Goal: Transaction & Acquisition: Purchase product/service

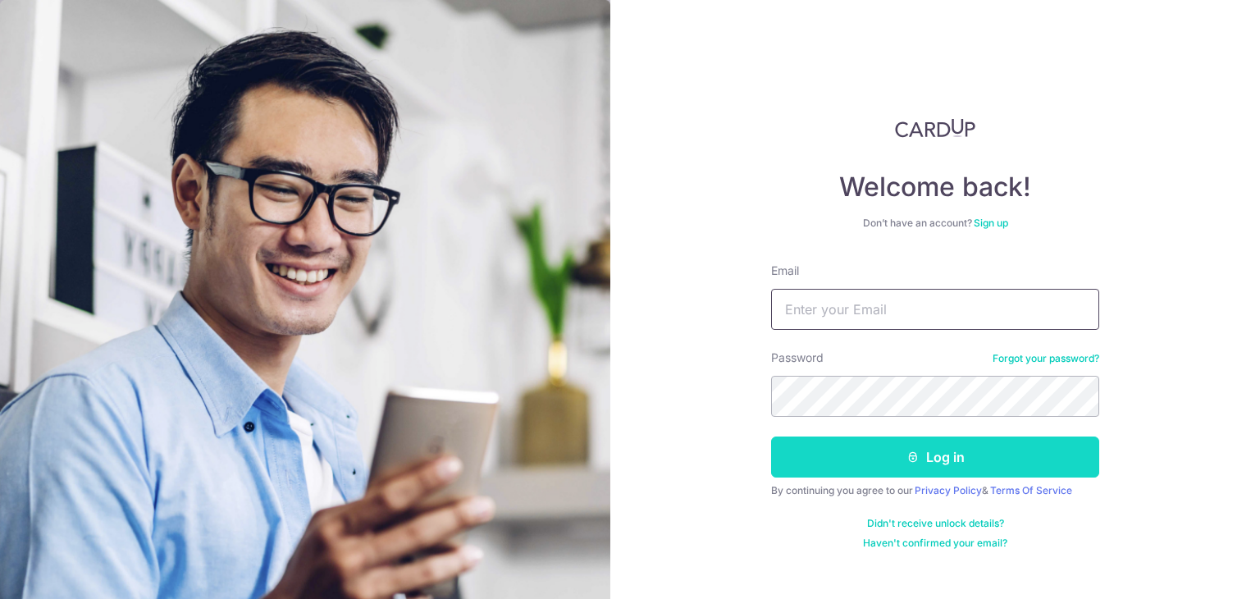
type input "[EMAIL_ADDRESS][DOMAIN_NAME]"
click at [892, 455] on button "Log in" at bounding box center [935, 456] width 328 height 41
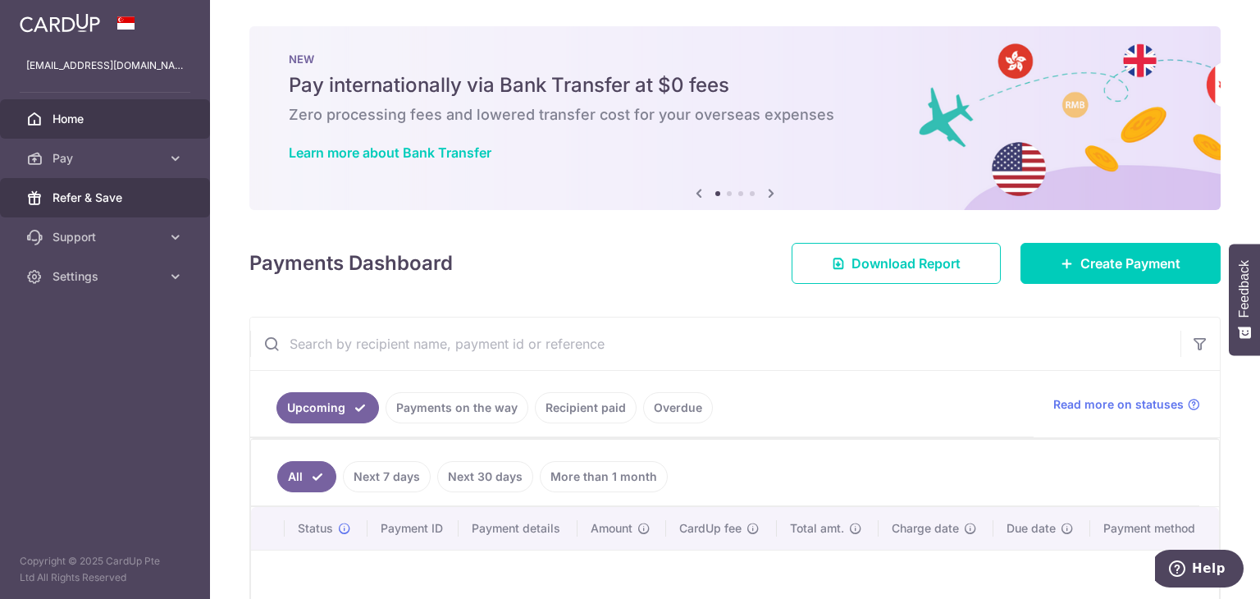
click at [66, 201] on span "Refer & Save" at bounding box center [106, 197] width 108 height 16
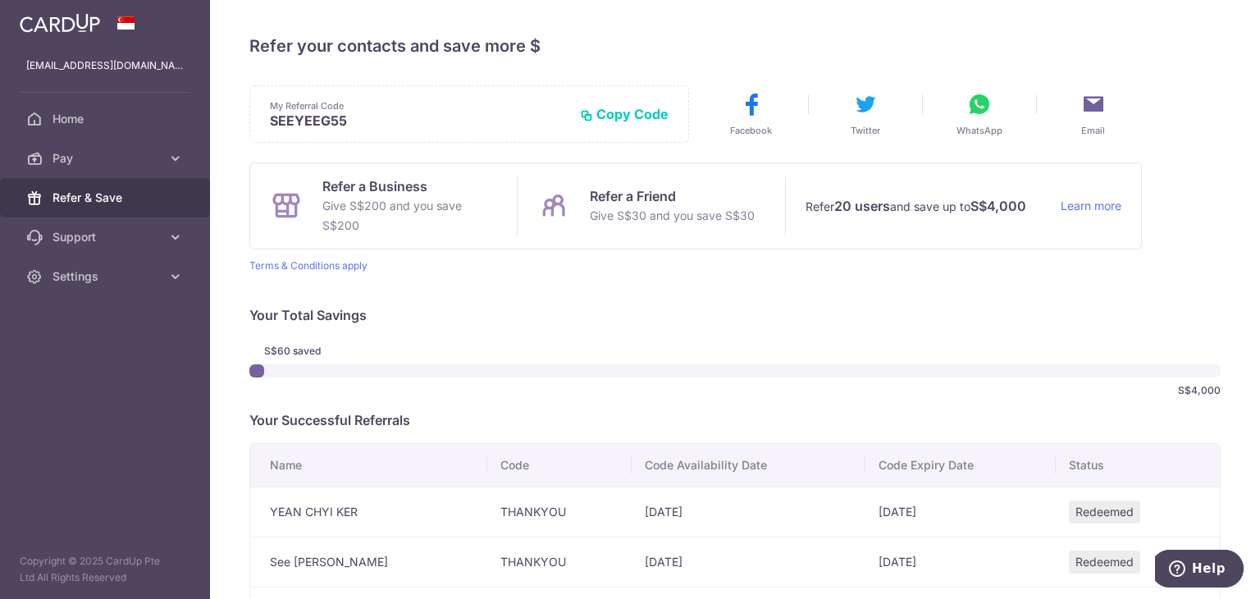
scroll to position [148, 0]
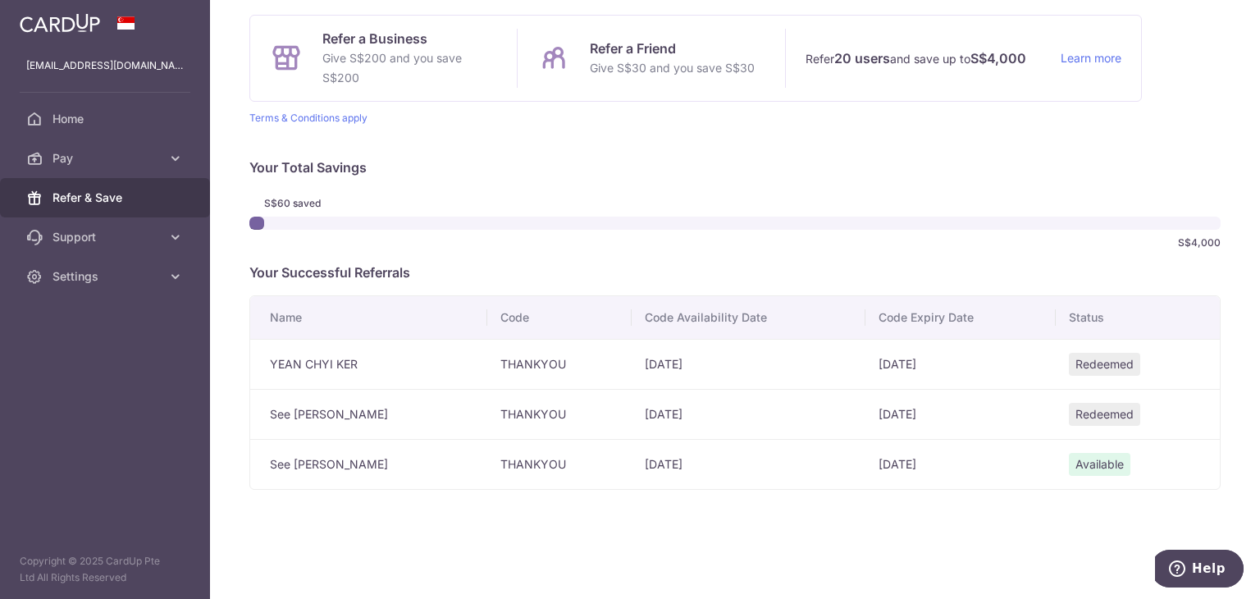
click at [522, 466] on td "THANKYOU" at bounding box center [559, 464] width 144 height 50
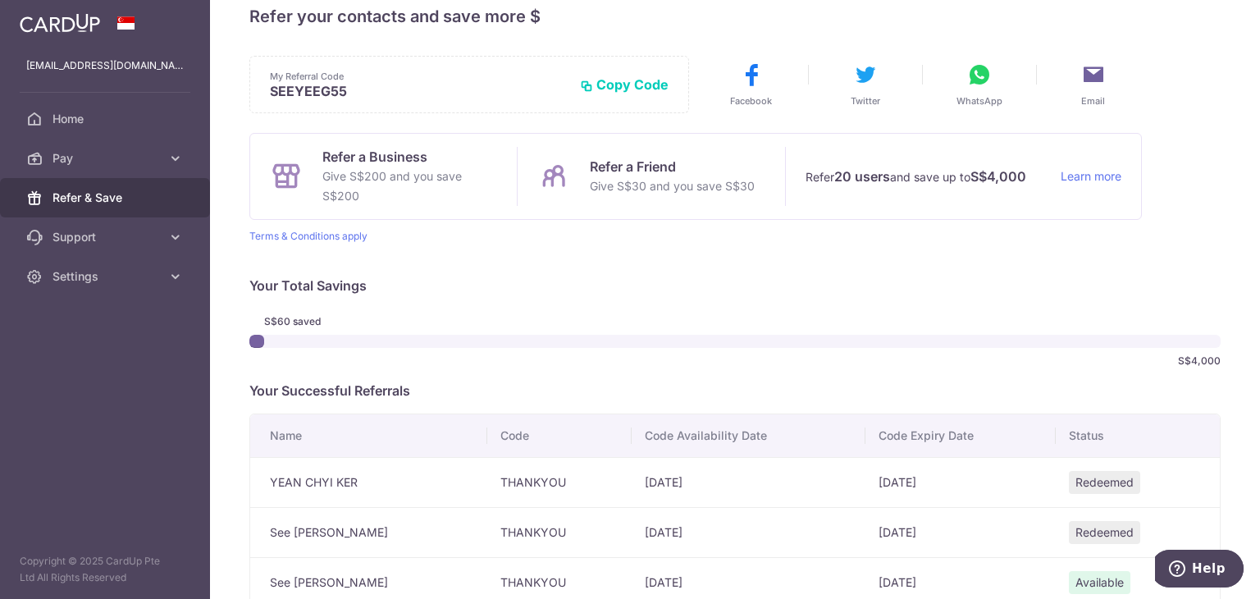
scroll to position [0, 0]
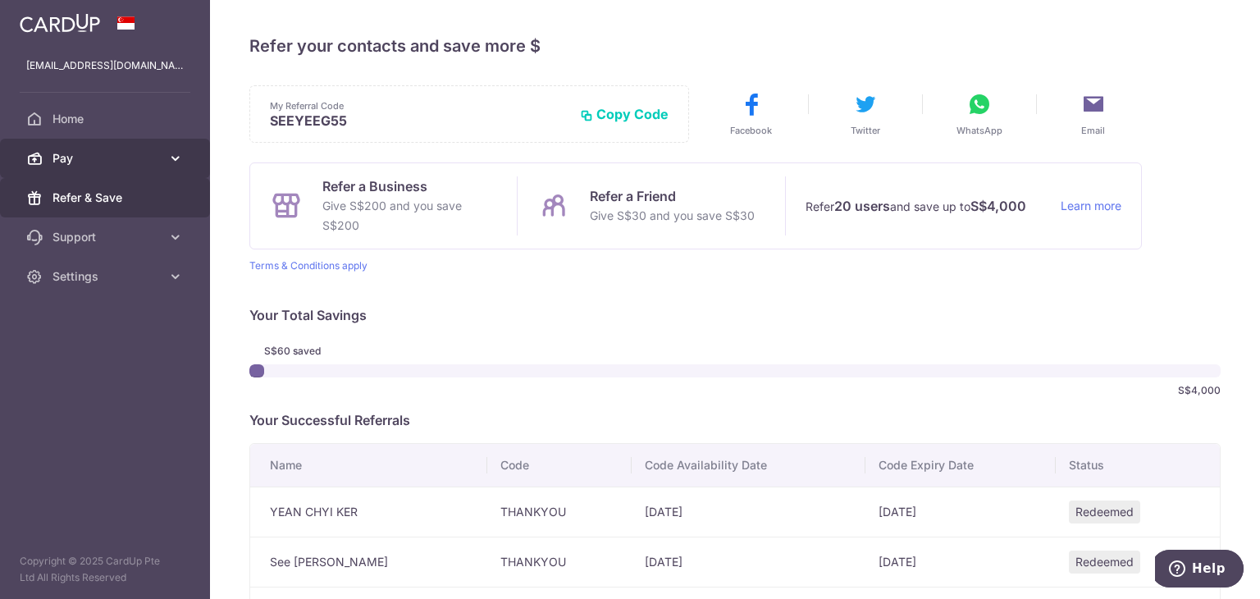
click at [94, 162] on span "Pay" at bounding box center [106, 158] width 108 height 16
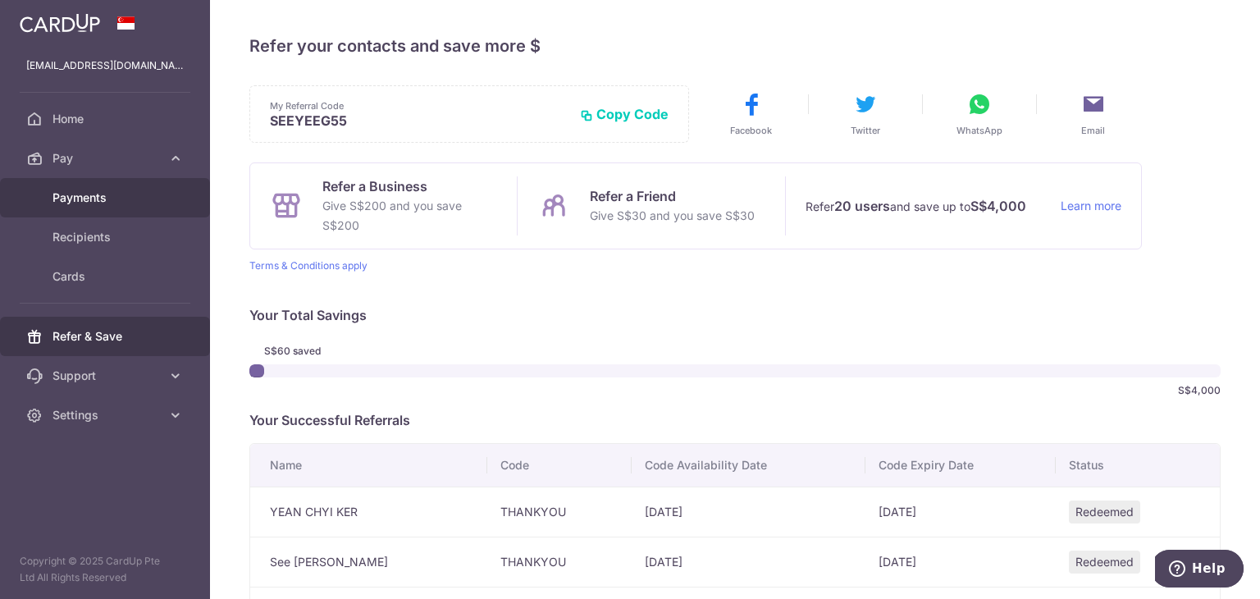
click at [97, 208] on link "Payments" at bounding box center [105, 197] width 210 height 39
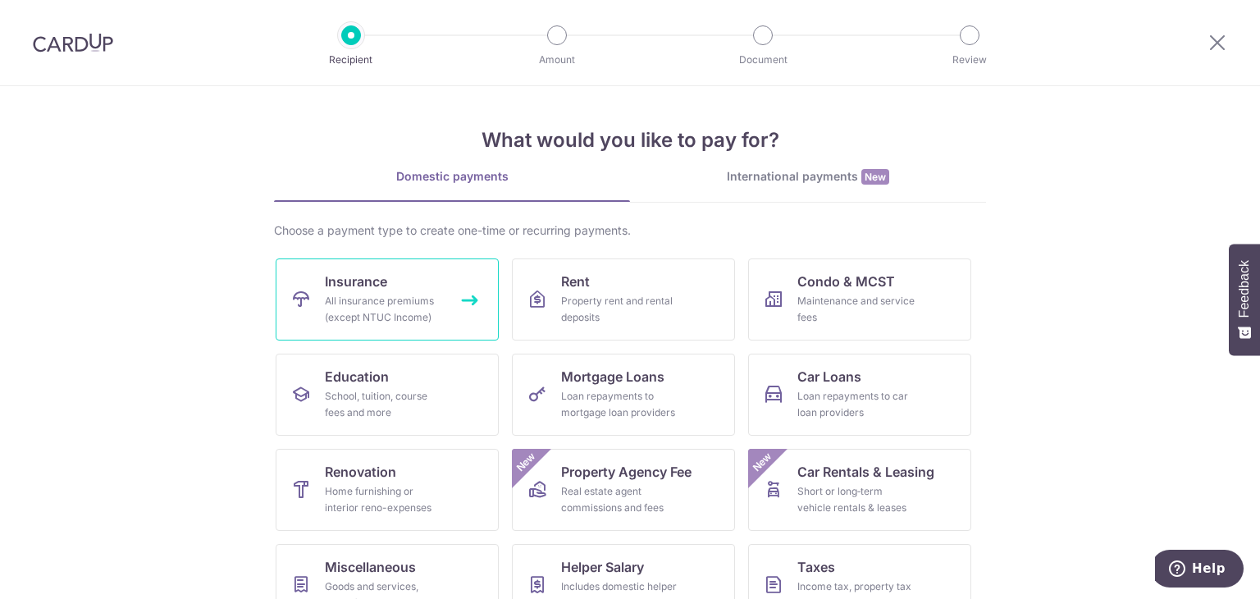
click at [389, 312] on div "All insurance premiums (except NTUC Income)" at bounding box center [384, 309] width 118 height 33
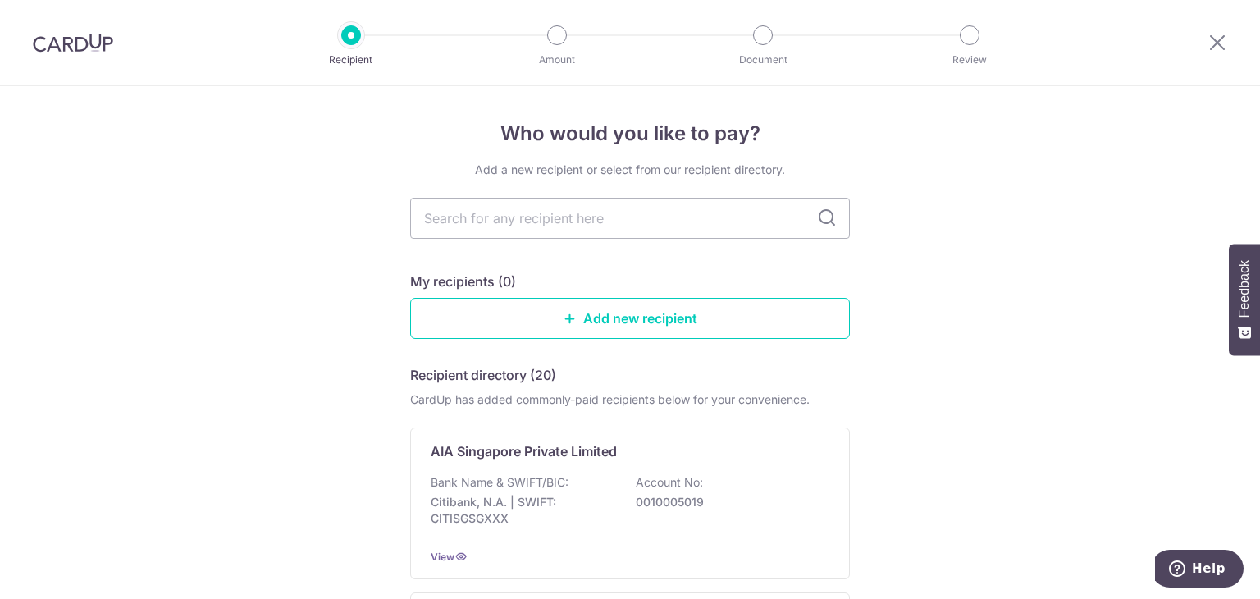
click at [56, 45] on img at bounding box center [73, 43] width 80 height 20
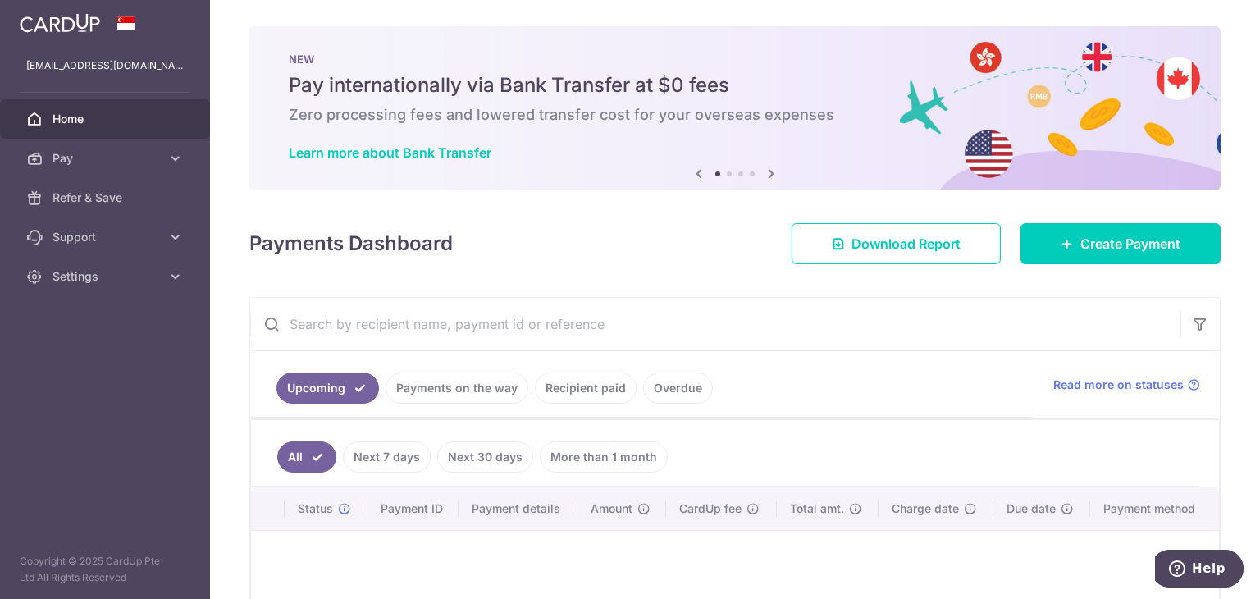
click at [589, 399] on link "Recipient paid" at bounding box center [586, 387] width 102 height 31
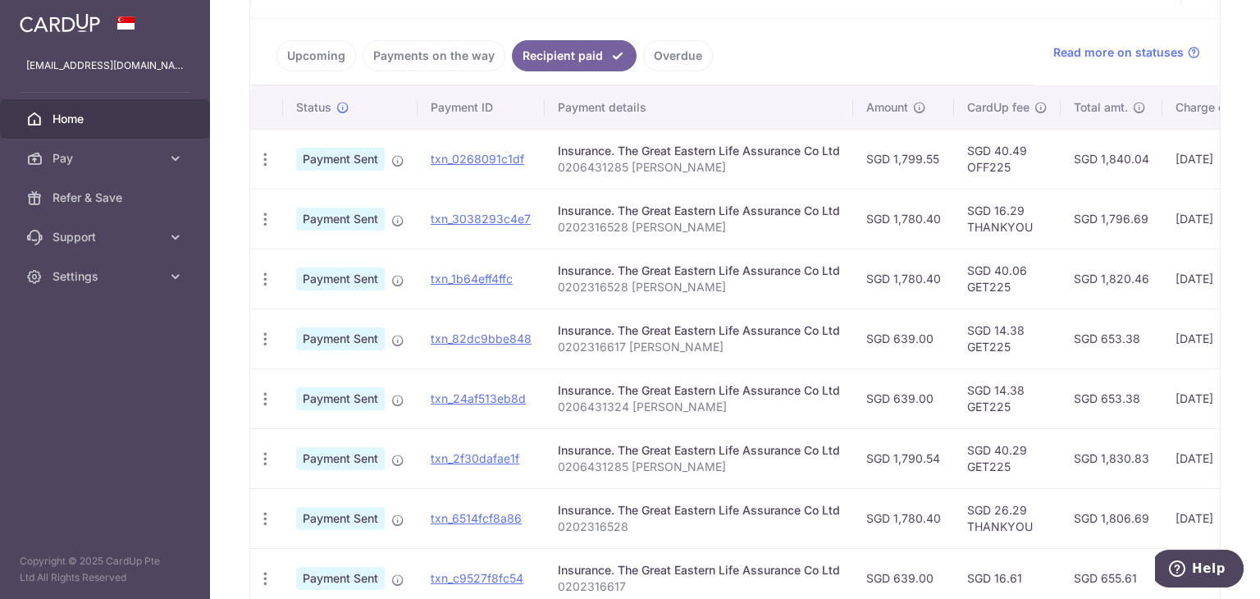
scroll to position [427, 0]
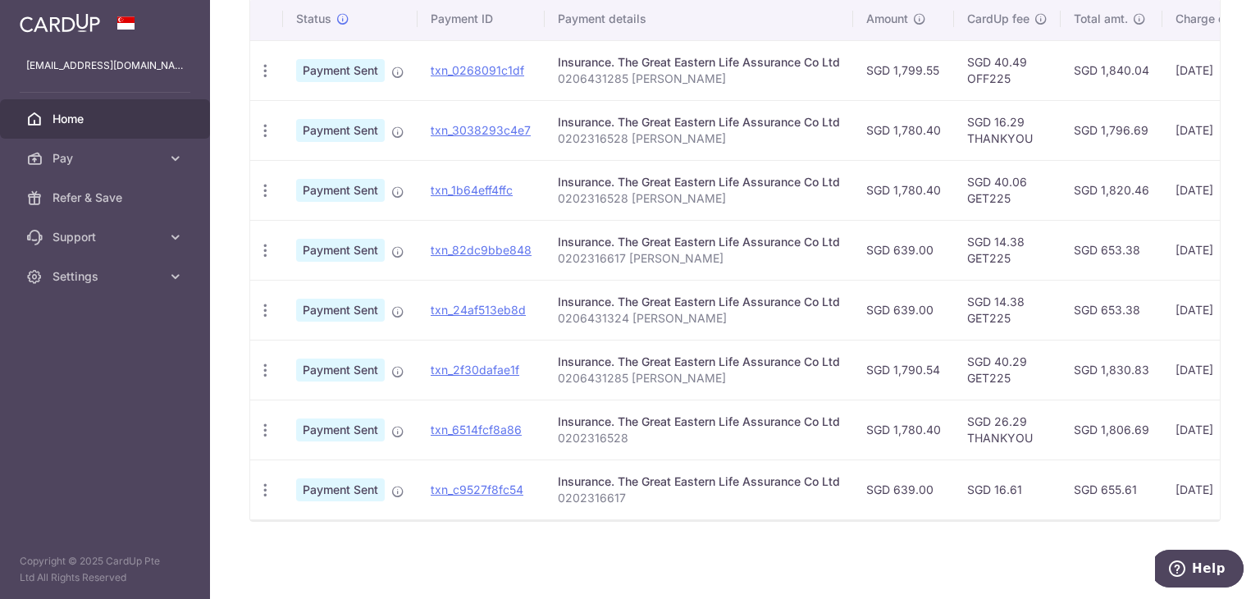
click at [735, 74] on p "0206431285 KER YEAN CHYI" at bounding box center [699, 79] width 282 height 16
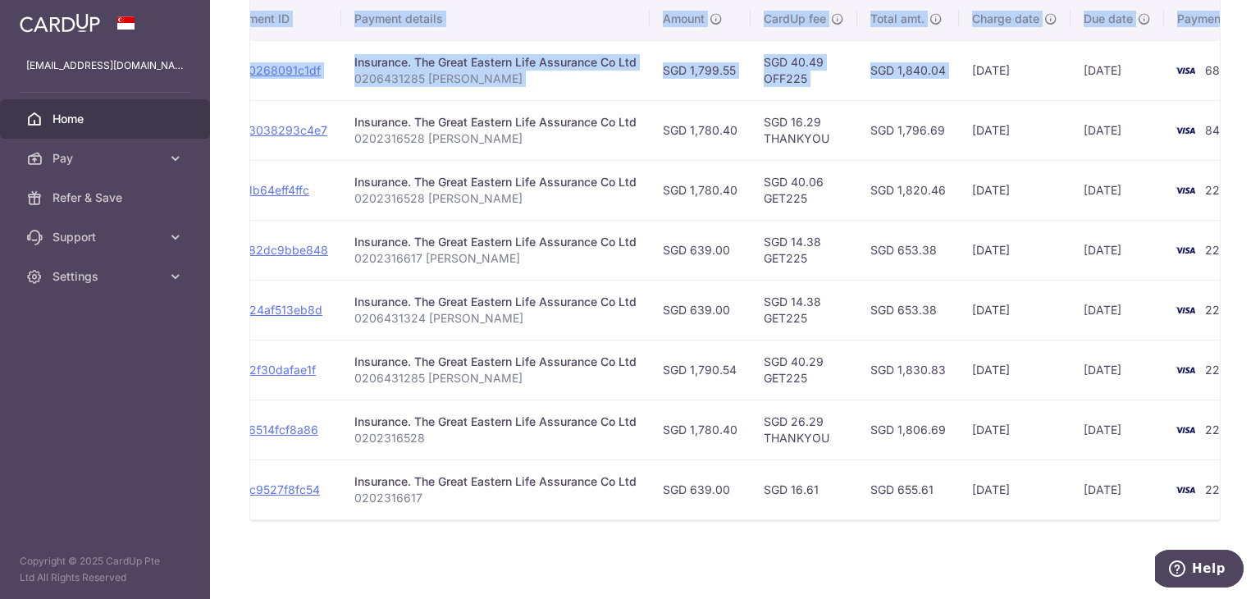
scroll to position [0, 272]
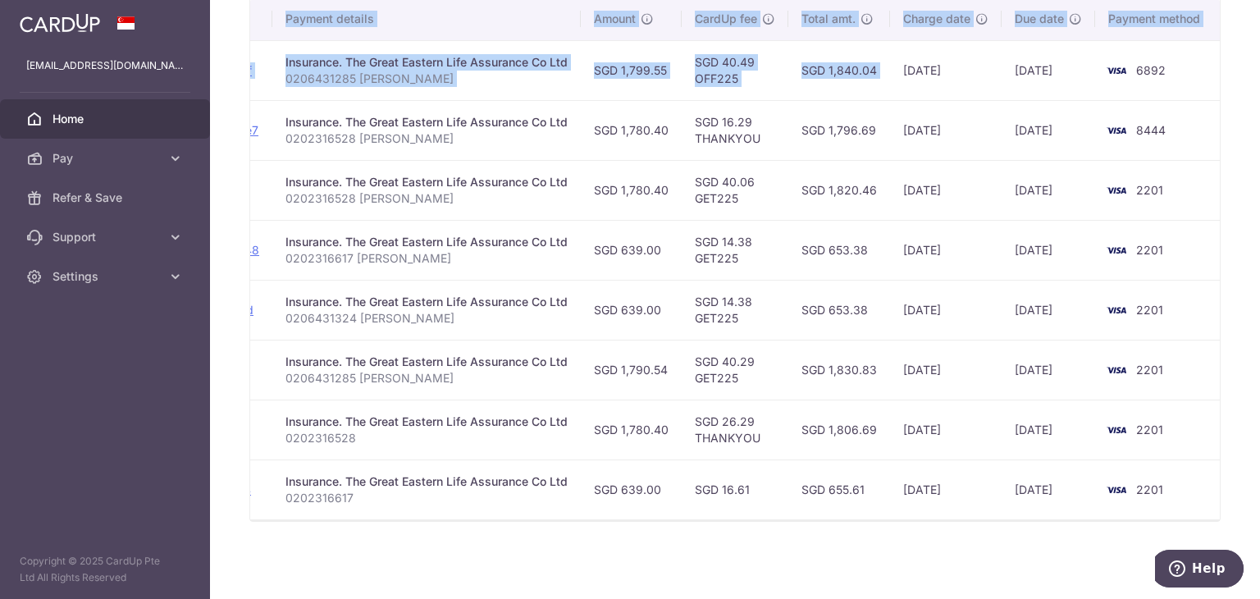
drag, startPoint x: 1172, startPoint y: 60, endPoint x: 1259, endPoint y: 71, distance: 87.7
click at [1259, 71] on div "× Pause Schedule Pause all future payments in this series Pause just this one p…" at bounding box center [735, 299] width 1050 height 599
click at [1095, 83] on td "6892" at bounding box center [1157, 70] width 125 height 60
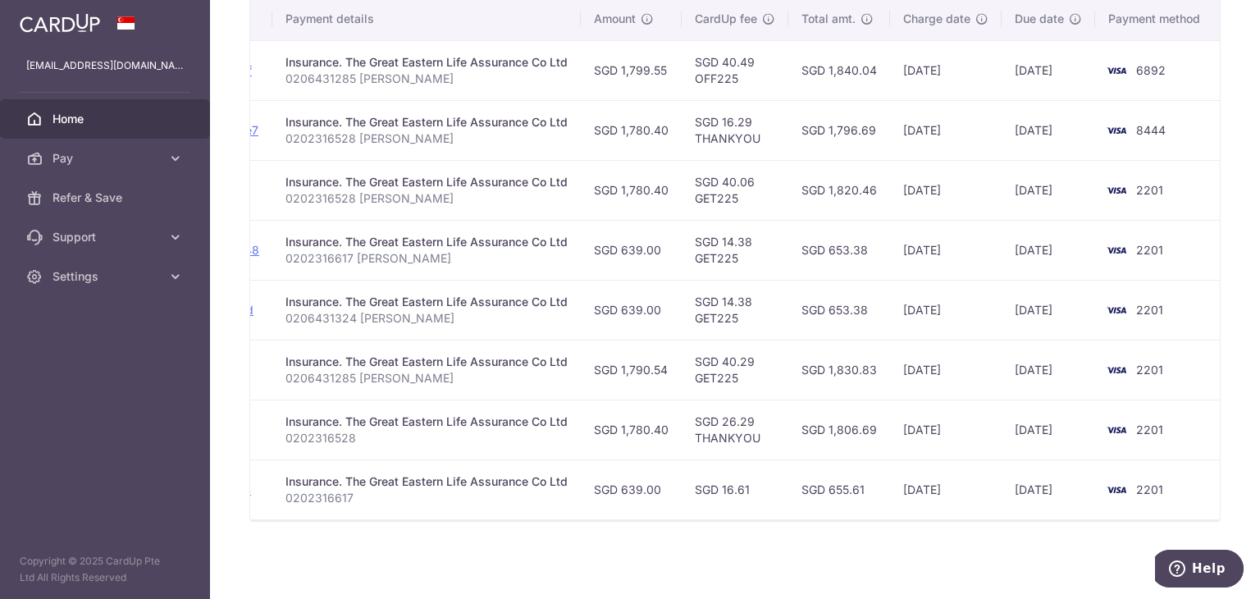
click at [372, 190] on p "0202316528 [PERSON_NAME]" at bounding box center [426, 198] width 282 height 16
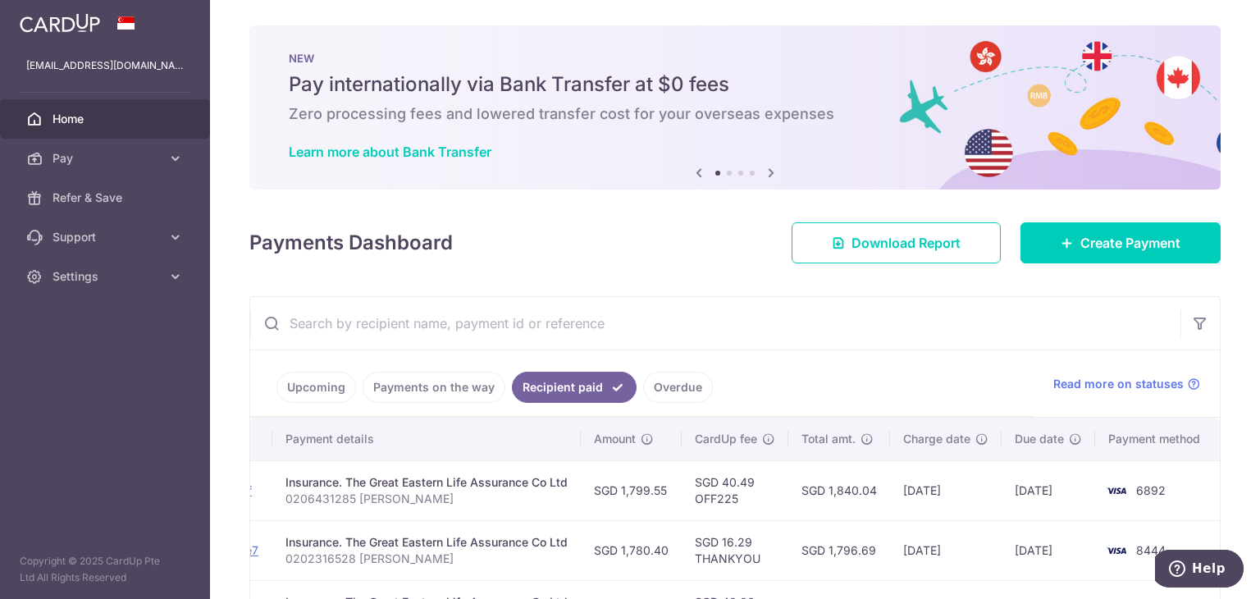
scroll to position [0, 0]
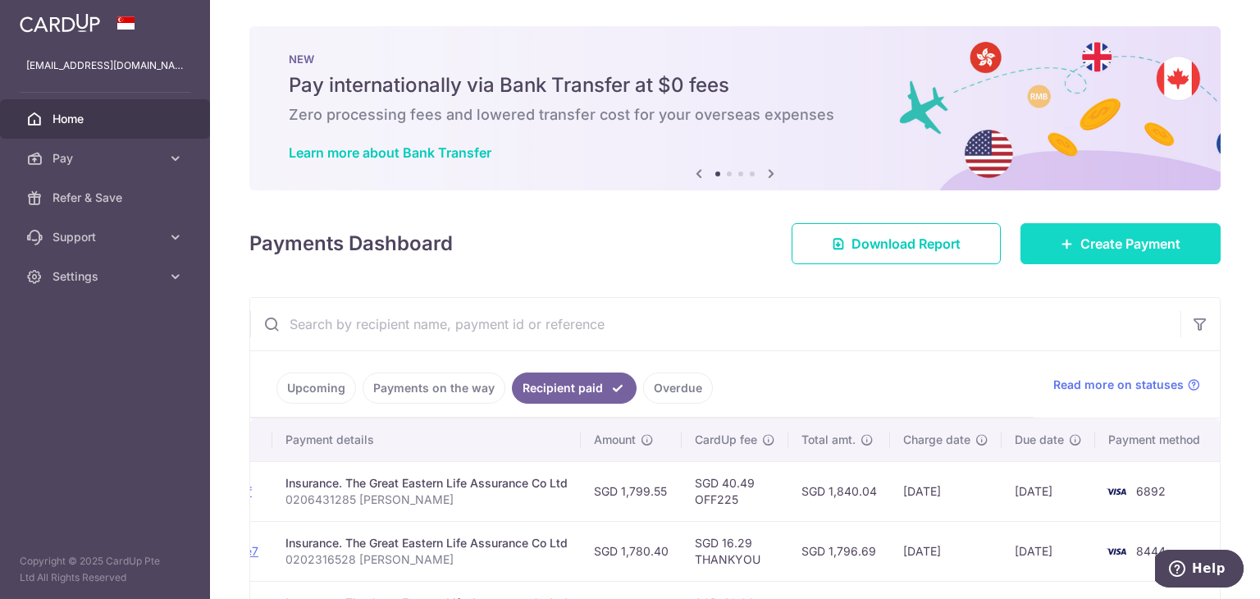
click at [1102, 241] on span "Create Payment" at bounding box center [1130, 244] width 100 height 20
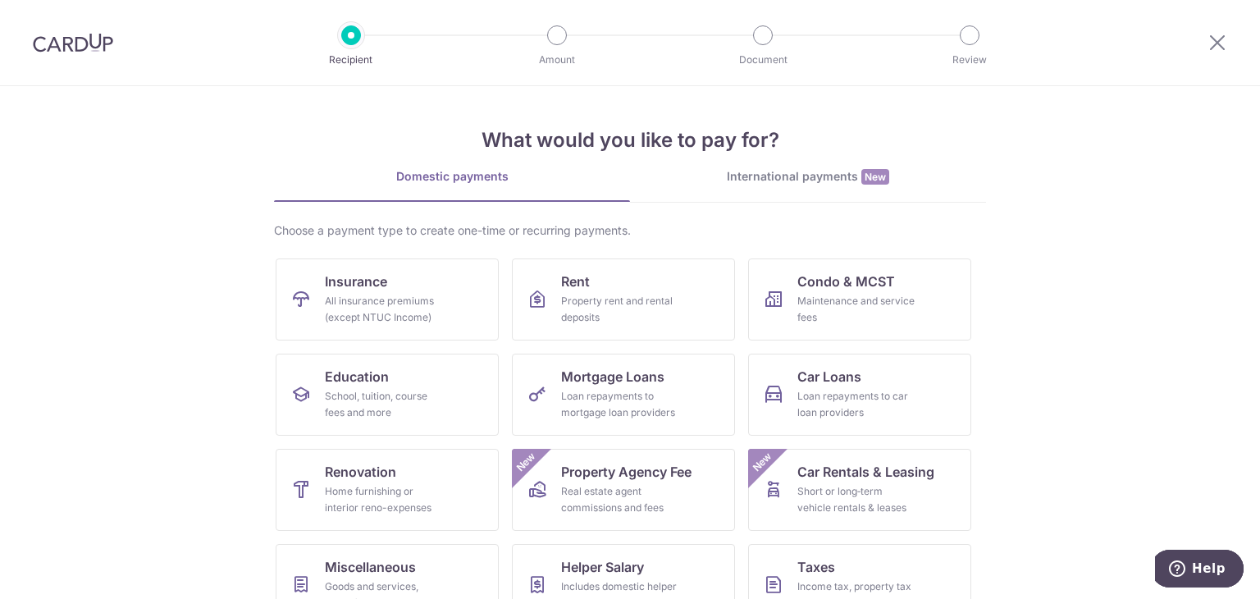
click at [75, 52] on img at bounding box center [73, 43] width 80 height 20
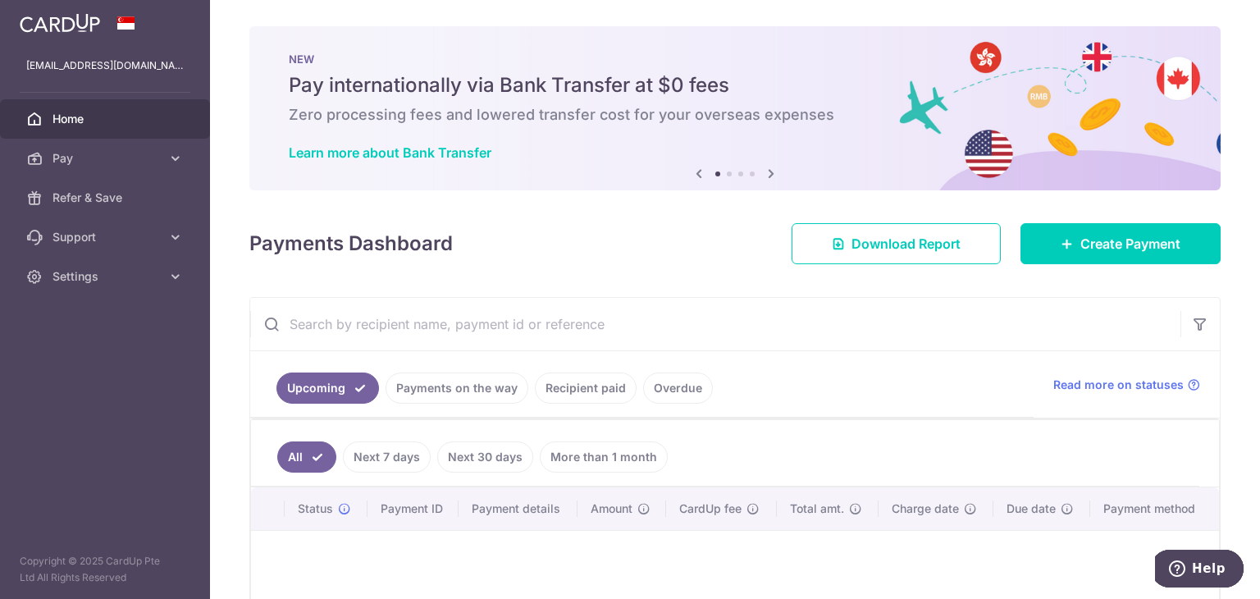
scroll to position [180, 0]
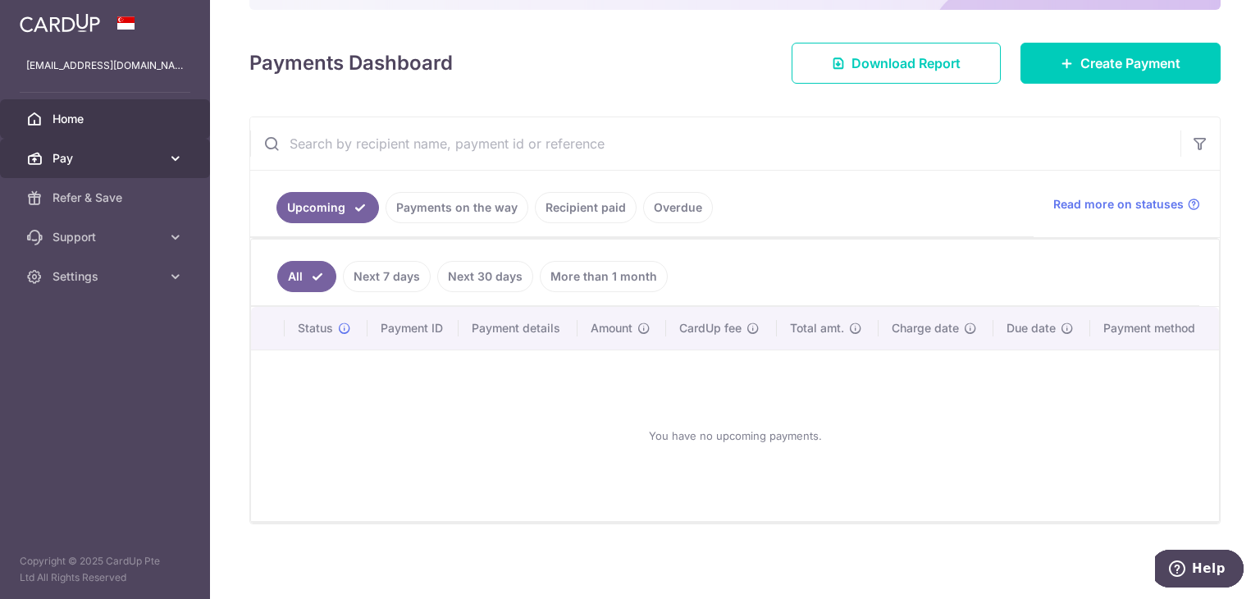
click at [167, 162] on icon at bounding box center [175, 158] width 16 height 16
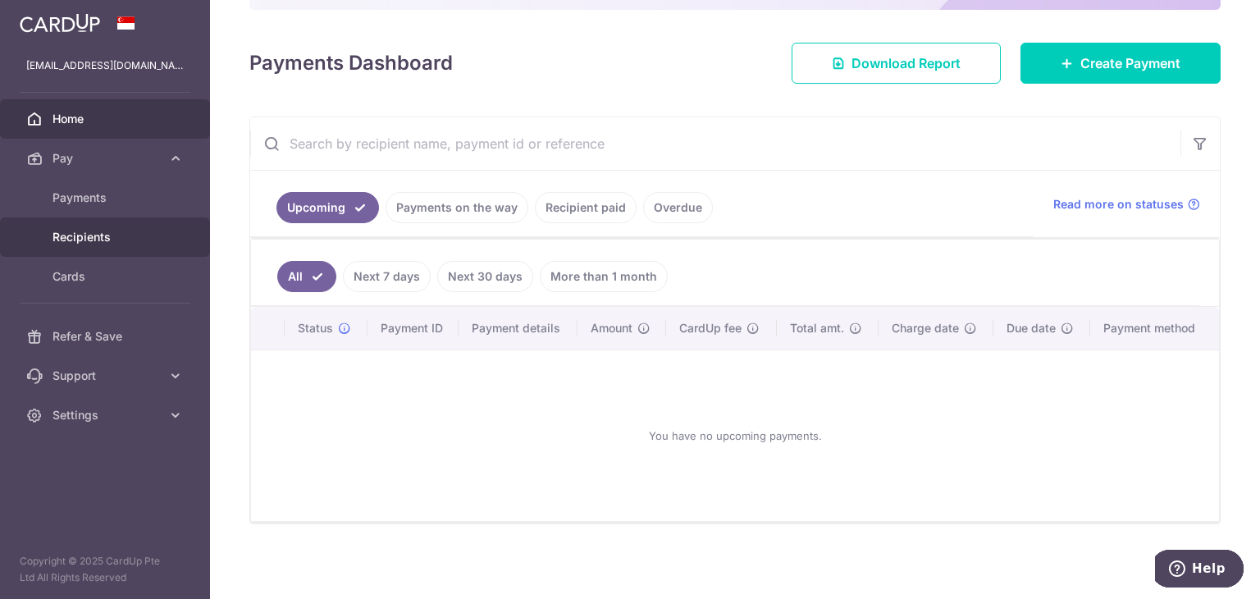
click at [118, 240] on span "Recipients" at bounding box center [106, 237] width 108 height 16
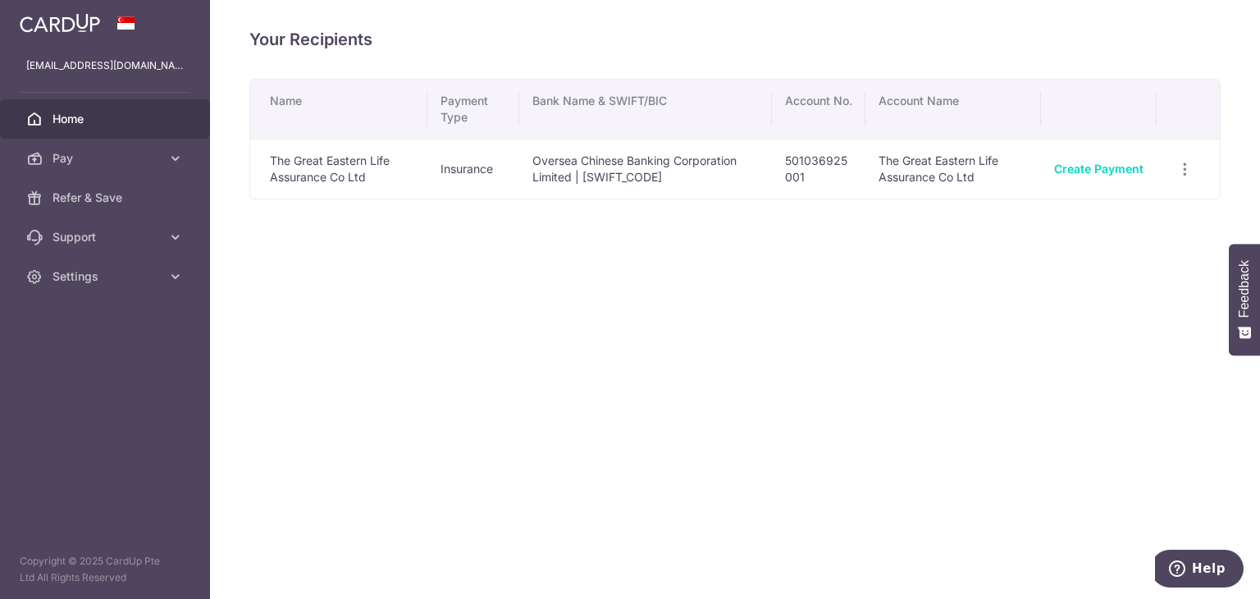
click at [97, 129] on link "Home" at bounding box center [105, 118] width 210 height 39
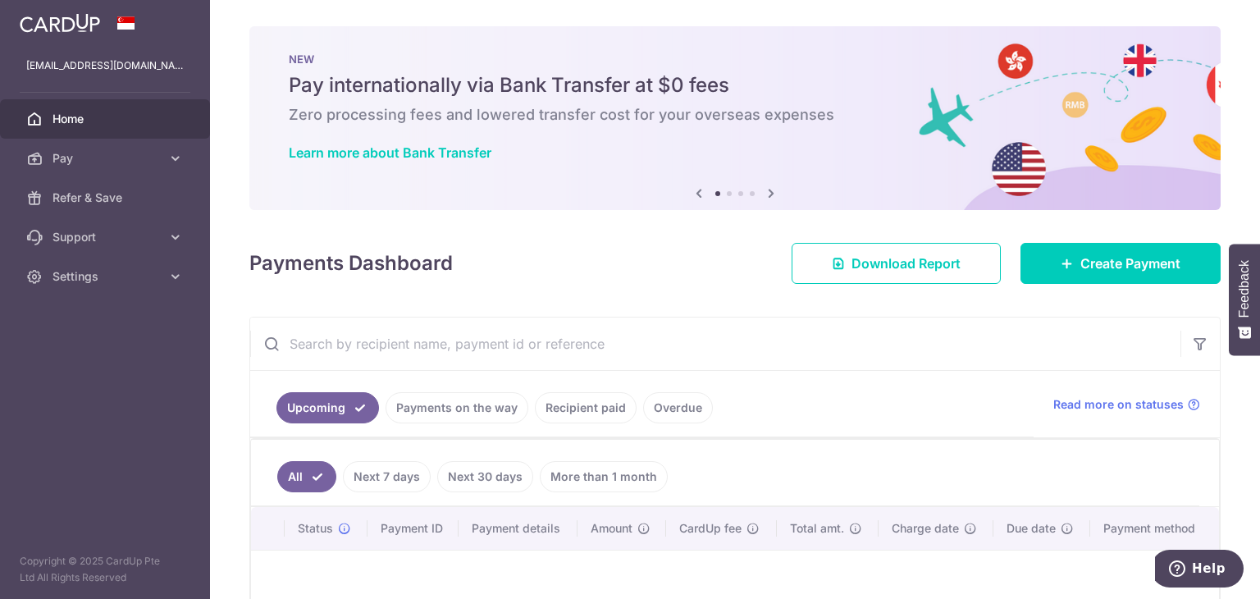
click at [571, 409] on link "Recipient paid" at bounding box center [586, 407] width 102 height 31
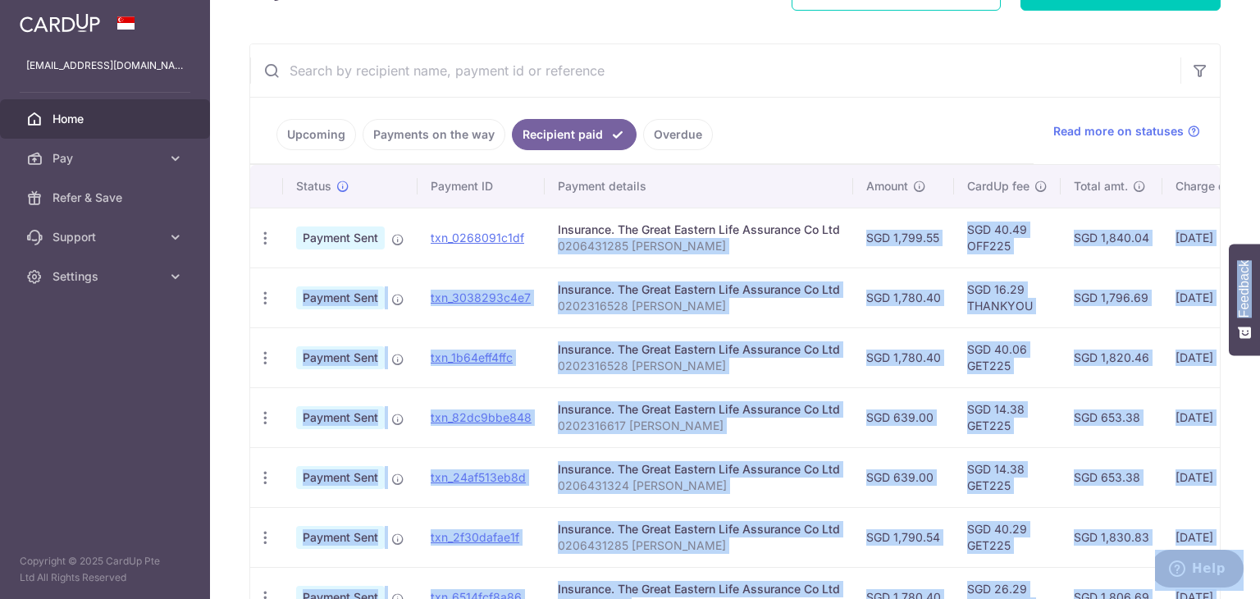
scroll to position [0, 272]
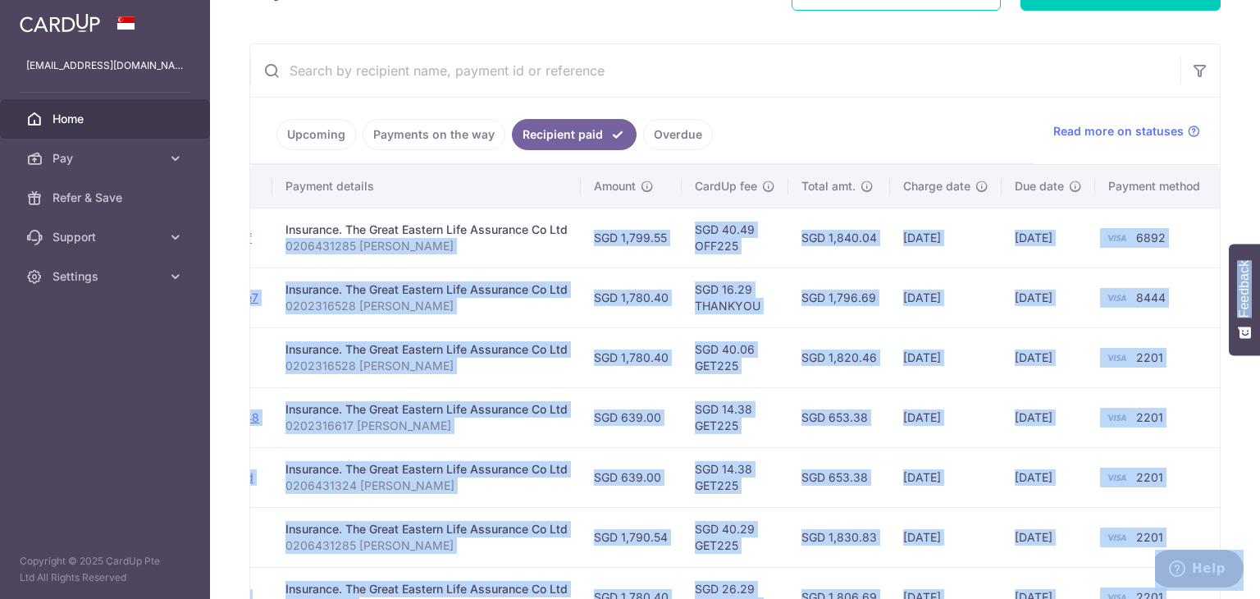
drag, startPoint x: 820, startPoint y: 237, endPoint x: 1259, endPoint y: 244, distance: 438.9
click at [1259, 244] on body "gohsy541@gmail.com Home Pay Payments Recipients Cards Refer & Save Support FAQ …" at bounding box center [630, 299] width 1260 height 599
click at [902, 249] on td "21/07/2025" at bounding box center [946, 238] width 112 height 60
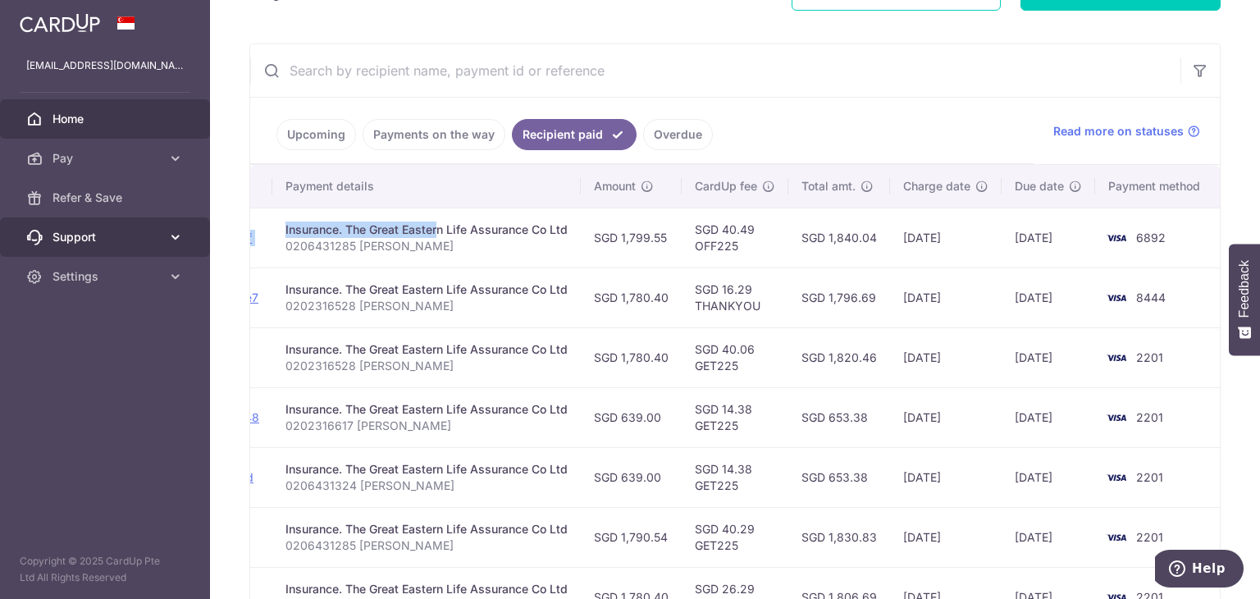
scroll to position [0, 0]
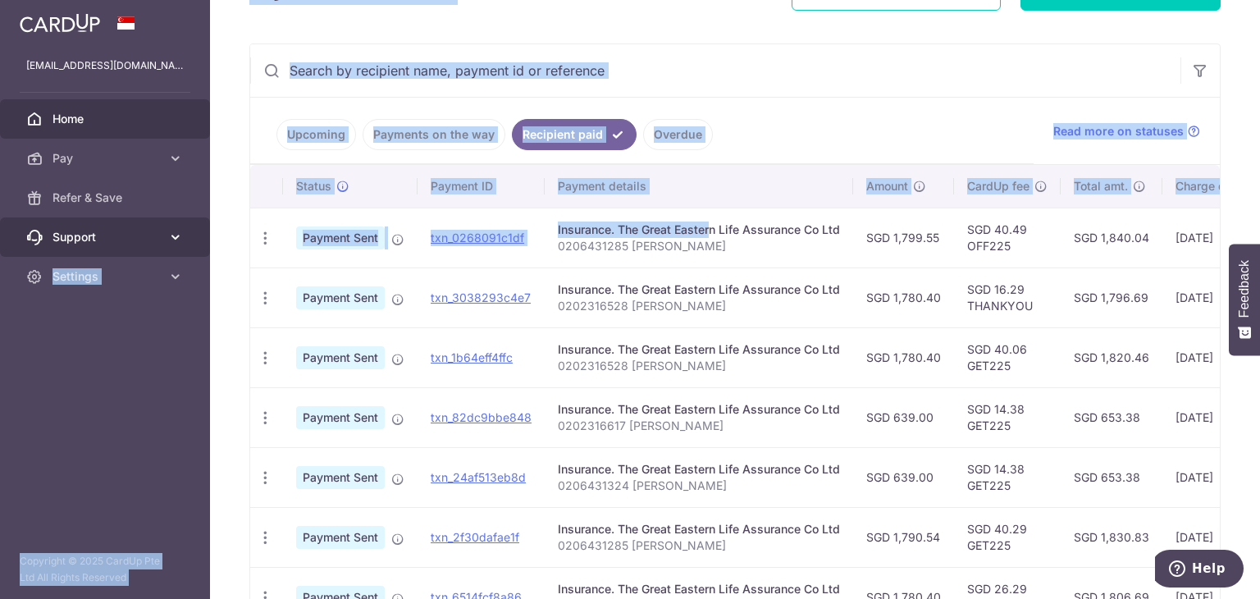
drag, startPoint x: 387, startPoint y: 230, endPoint x: 179, endPoint y: 230, distance: 208.4
click at [179, 230] on main "gohsy541@gmail.com Home Pay Payments Recipients Cards Refer & Save Support FAQ …" at bounding box center [630, 299] width 1260 height 599
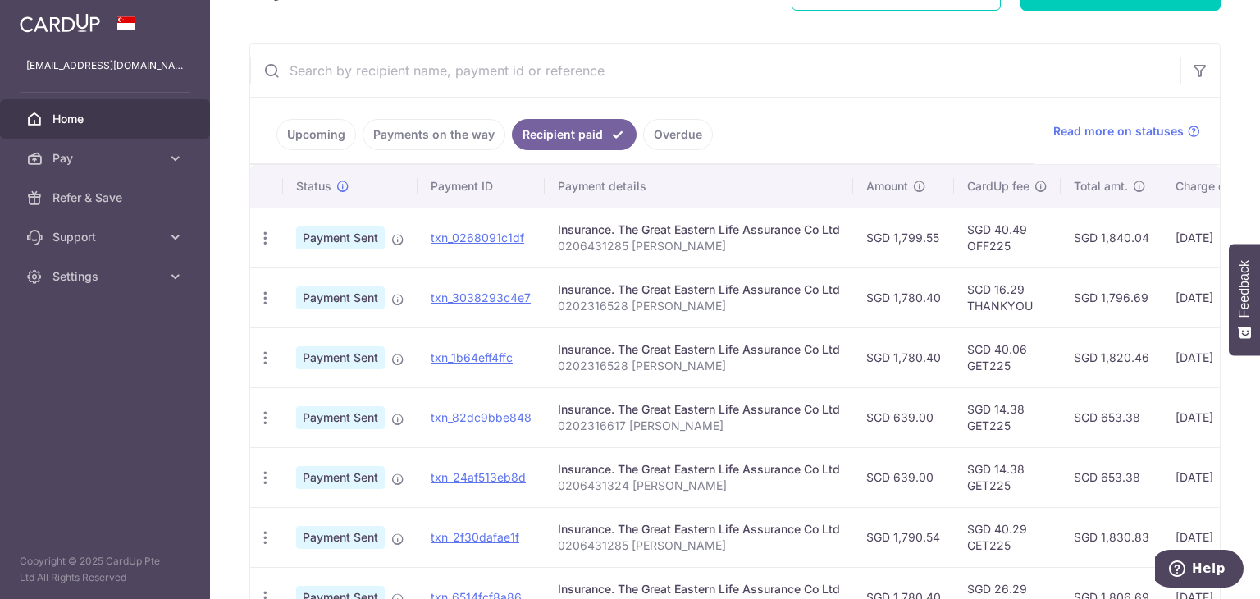
click at [632, 247] on p "0206431285 KER YEAN CHYI" at bounding box center [699, 246] width 282 height 16
click at [497, 240] on link "txn_0268091c1df" at bounding box center [478, 238] width 94 height 14
drag, startPoint x: 363, startPoint y: 416, endPoint x: 418, endPoint y: 414, distance: 54.2
click at [363, 414] on span "Payment Sent" at bounding box center [340, 417] width 89 height 23
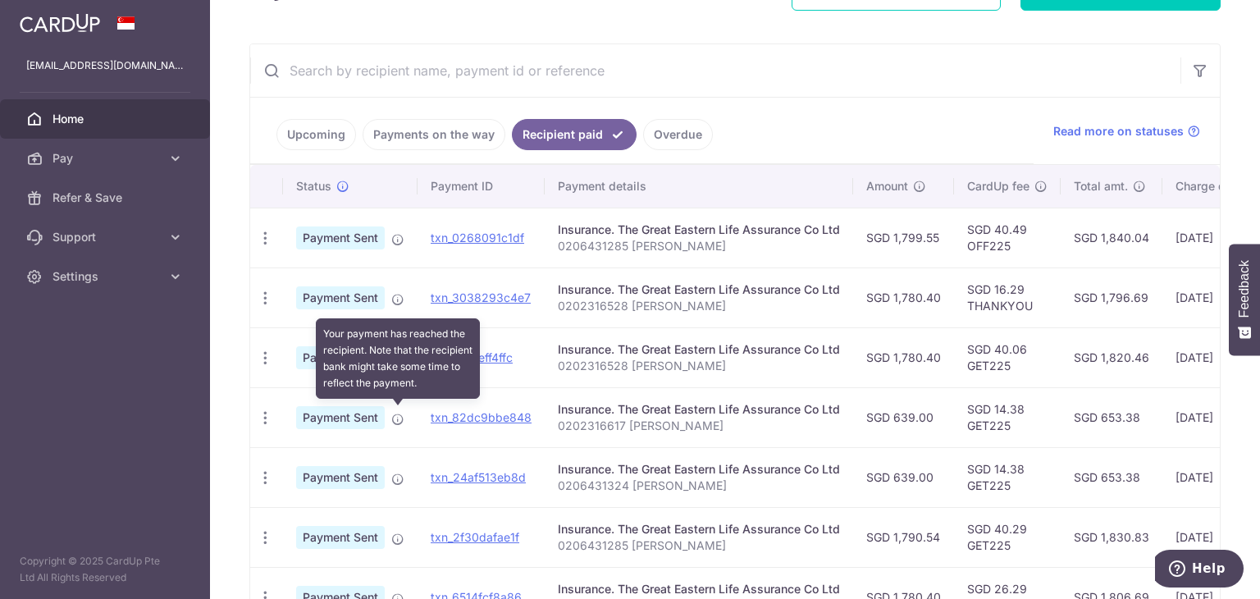
click at [395, 420] on icon at bounding box center [397, 419] width 13 height 13
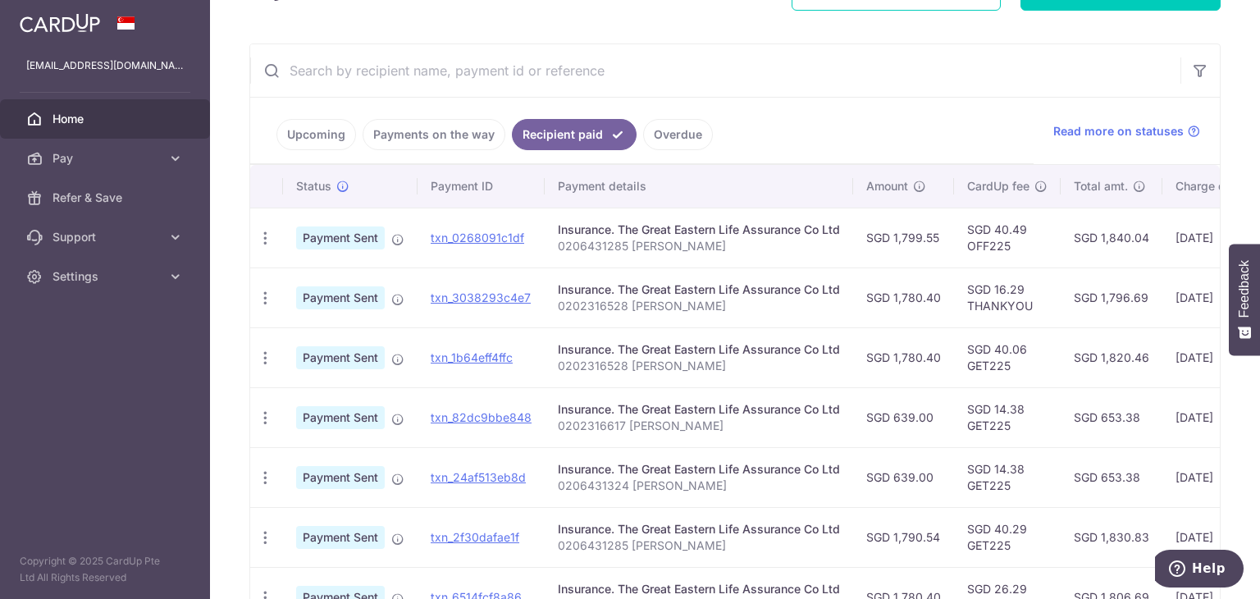
click at [654, 422] on p "0202316617 KER YEAN CHYI" at bounding box center [699, 426] width 282 height 16
click at [656, 422] on p "0202316617 KER YEAN CHYI" at bounding box center [699, 426] width 282 height 16
click at [105, 162] on span "Pay" at bounding box center [106, 158] width 108 height 16
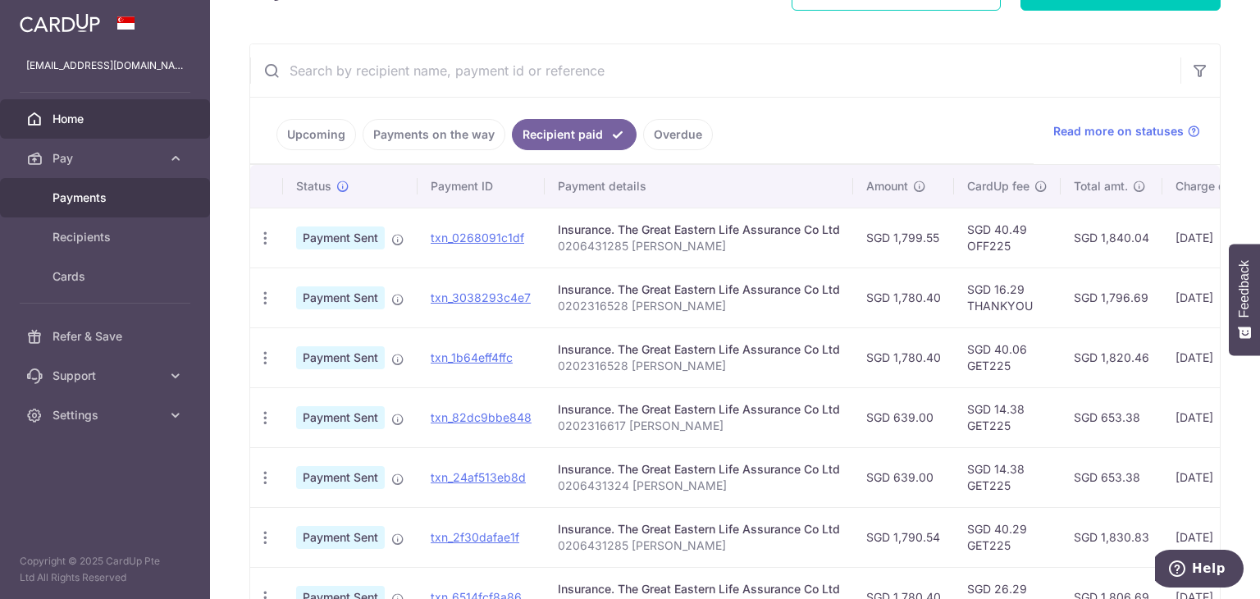
click at [98, 201] on span "Payments" at bounding box center [106, 197] width 108 height 16
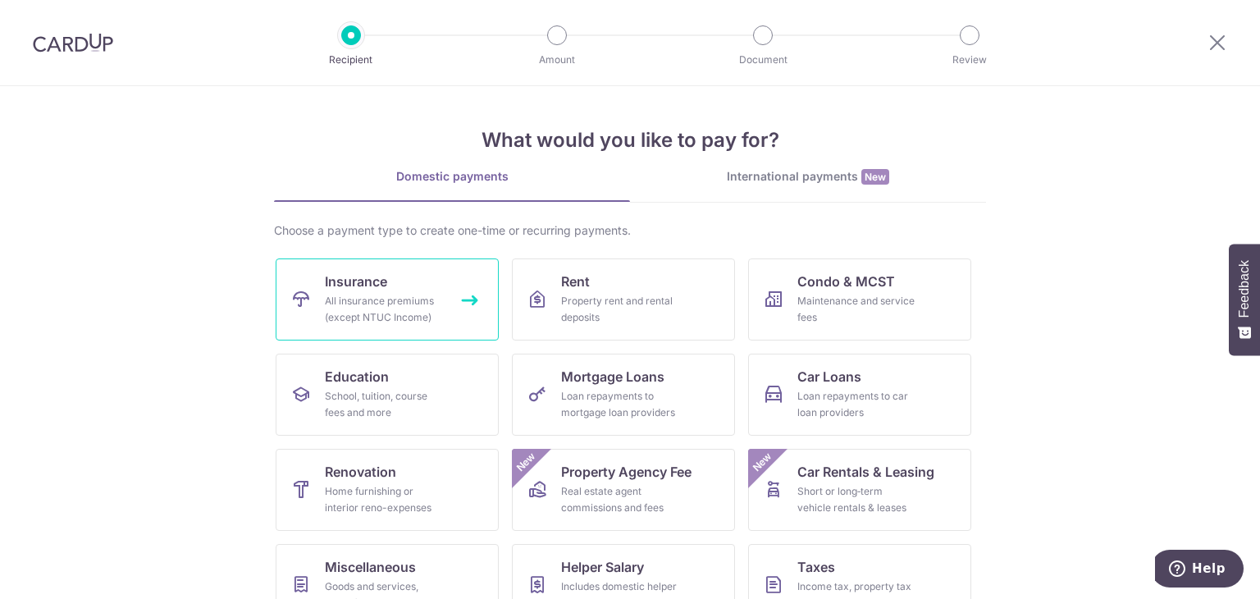
click at [391, 306] on div "All insurance premiums (except NTUC Income)" at bounding box center [384, 309] width 118 height 33
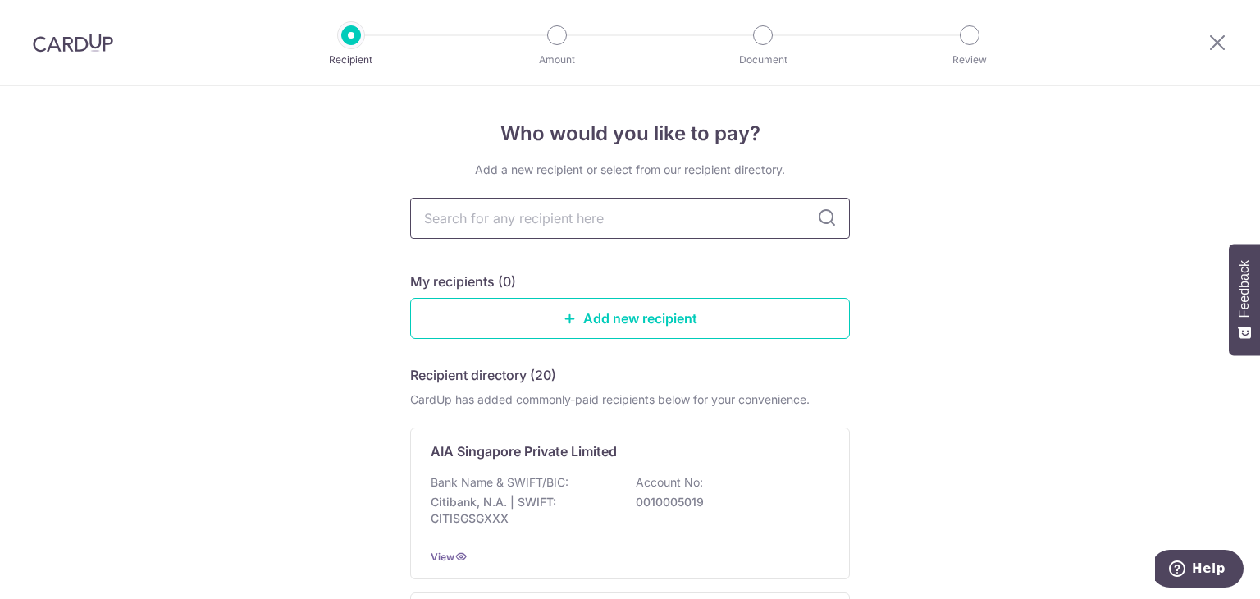
click at [673, 217] on input "text" at bounding box center [630, 218] width 440 height 41
click at [68, 46] on img at bounding box center [73, 43] width 80 height 20
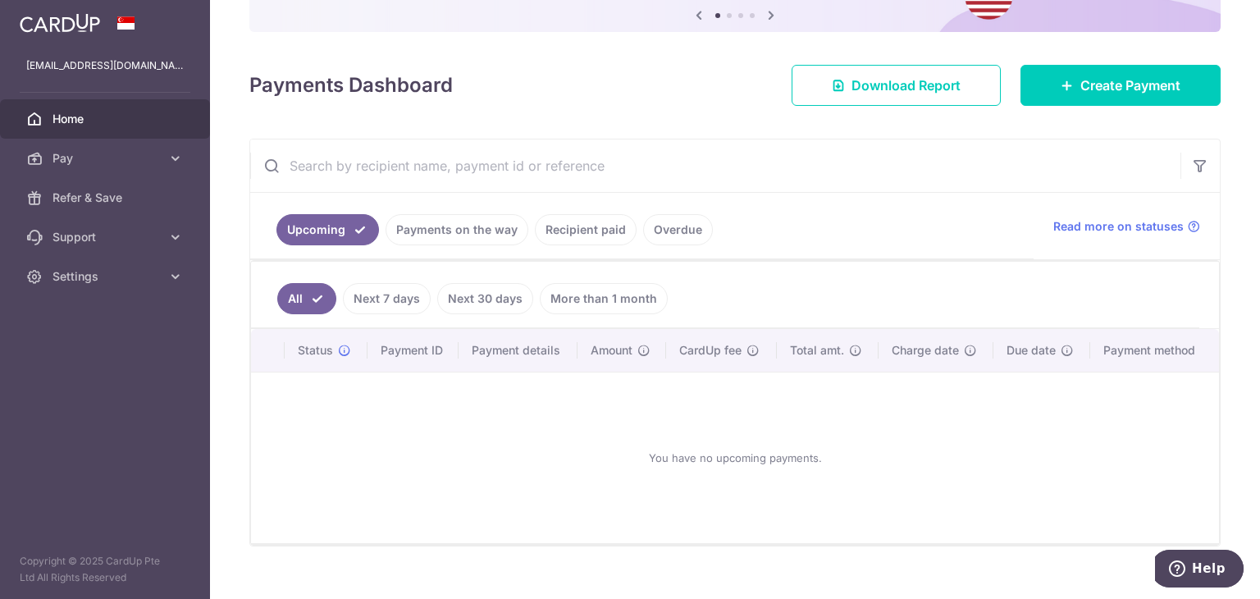
scroll to position [180, 0]
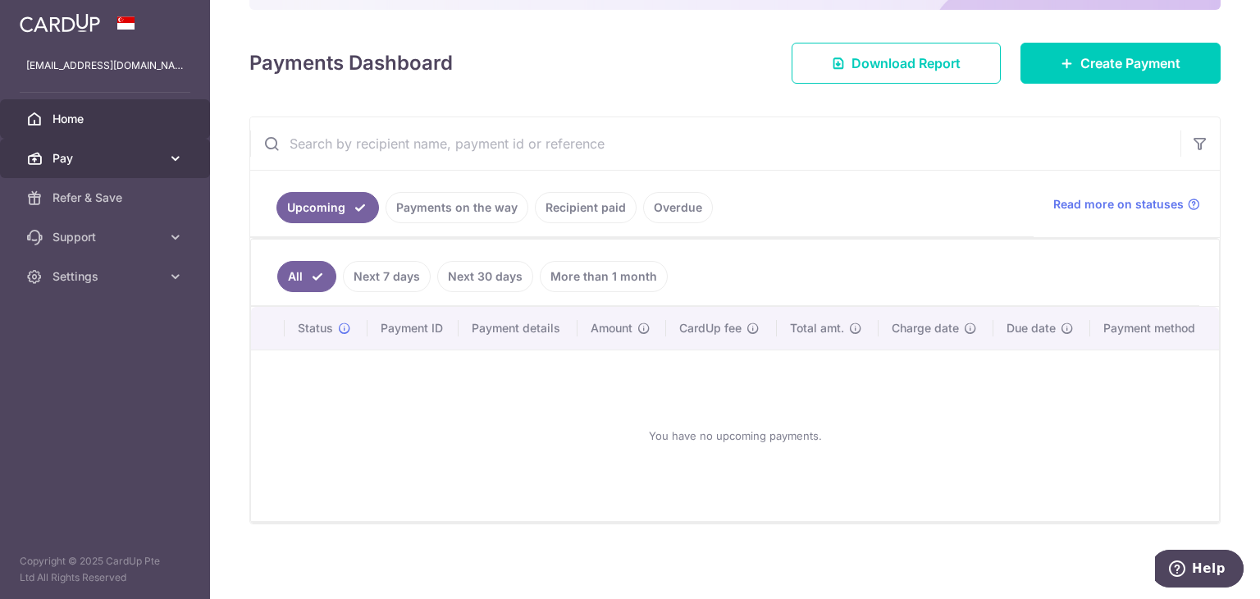
click at [166, 162] on link "Pay" at bounding box center [105, 158] width 210 height 39
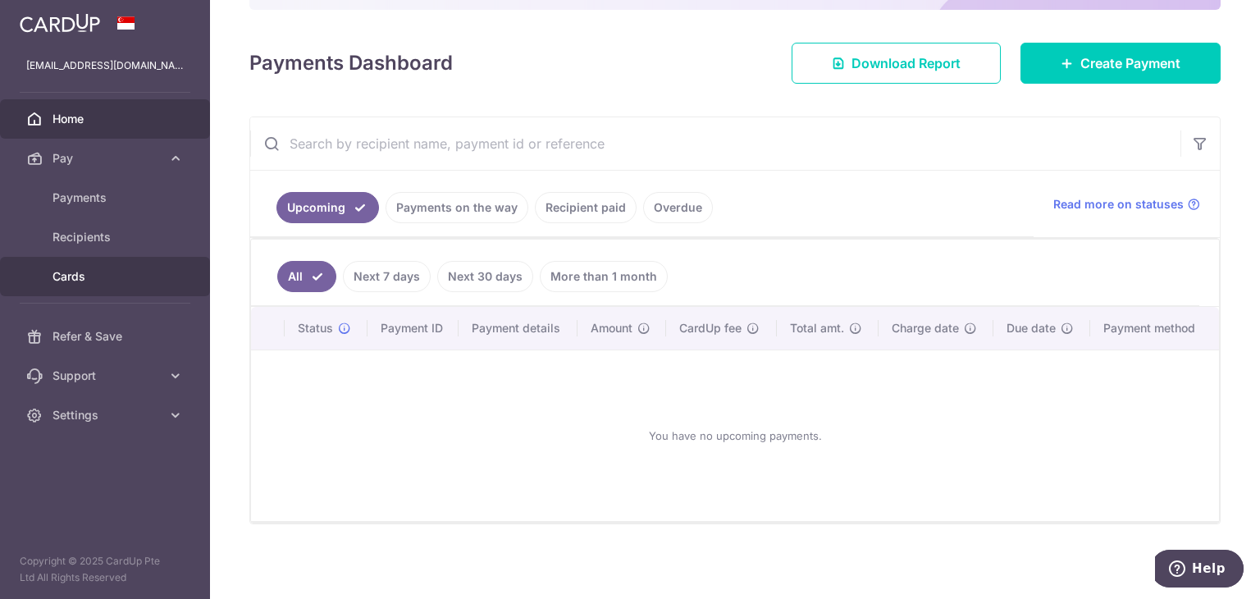
click at [115, 274] on span "Cards" at bounding box center [106, 276] width 108 height 16
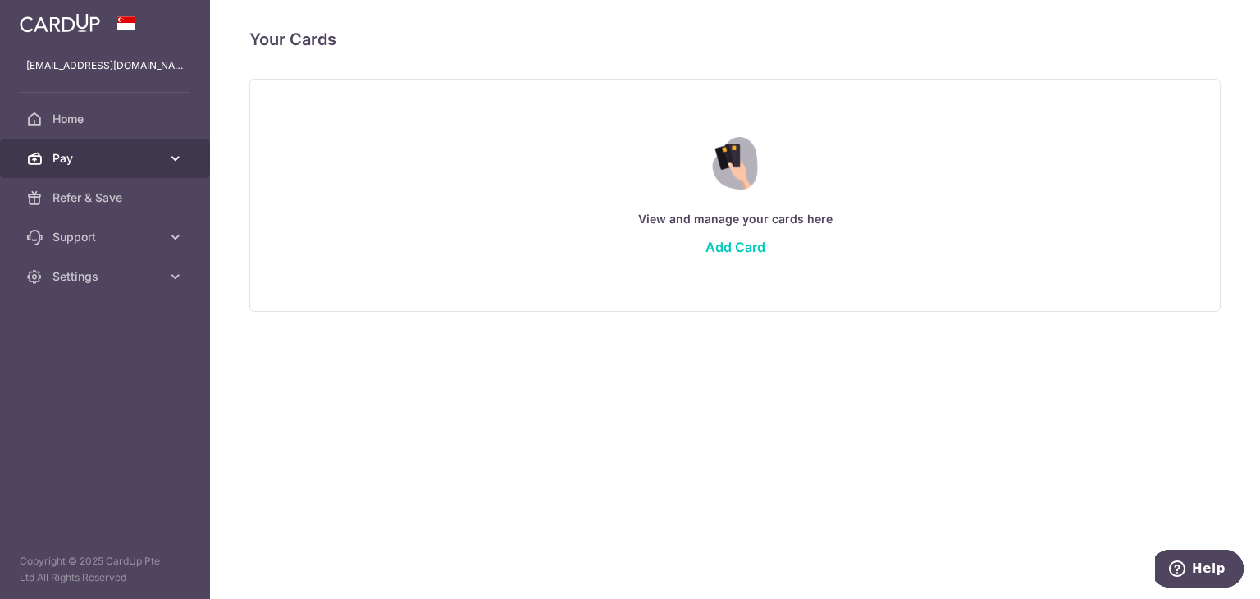
click at [170, 157] on icon at bounding box center [175, 158] width 16 height 16
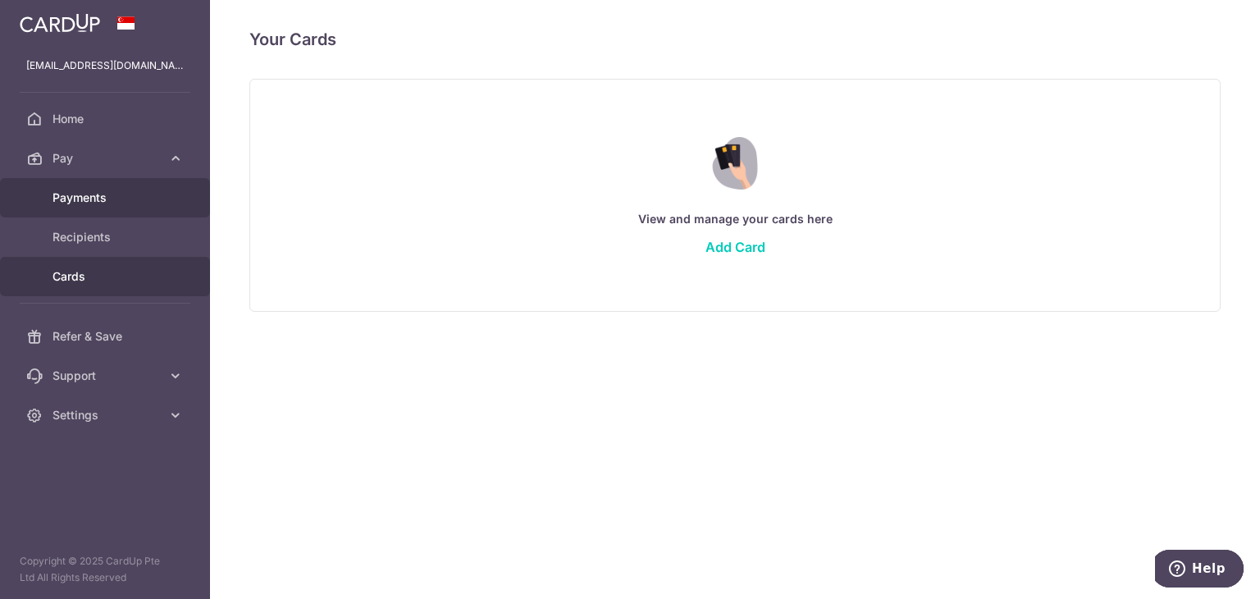
click at [134, 195] on span "Payments" at bounding box center [106, 197] width 108 height 16
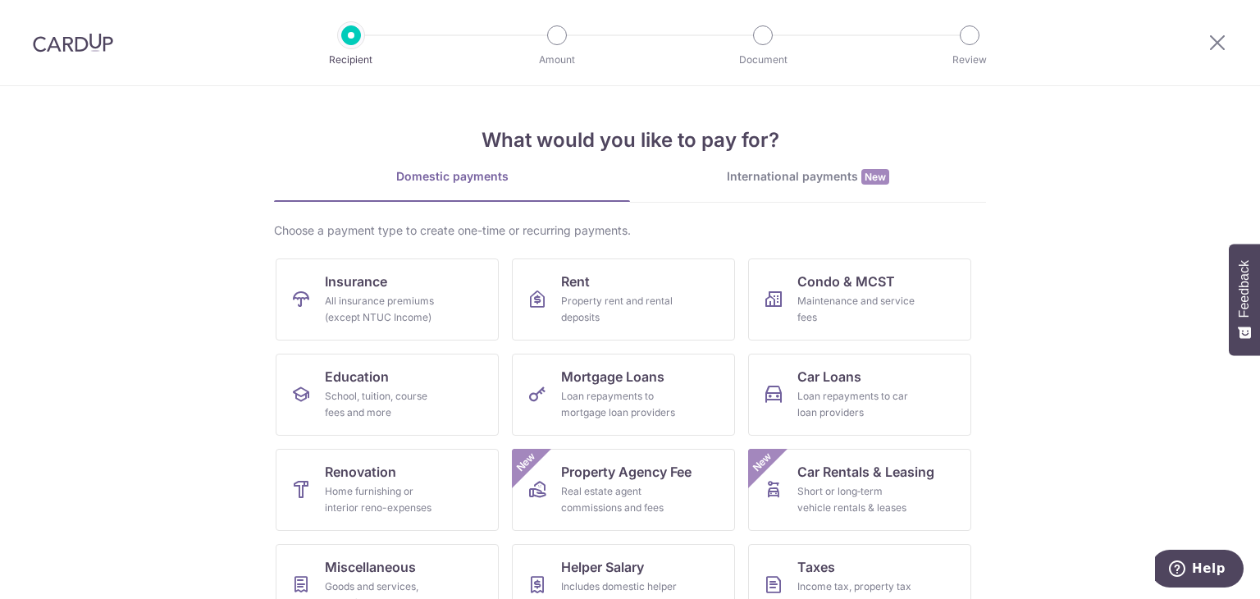
click at [62, 31] on div at bounding box center [73, 42] width 146 height 85
drag, startPoint x: 62, startPoint y: 46, endPoint x: 97, endPoint y: 103, distance: 66.3
click at [62, 47] on img at bounding box center [73, 43] width 80 height 20
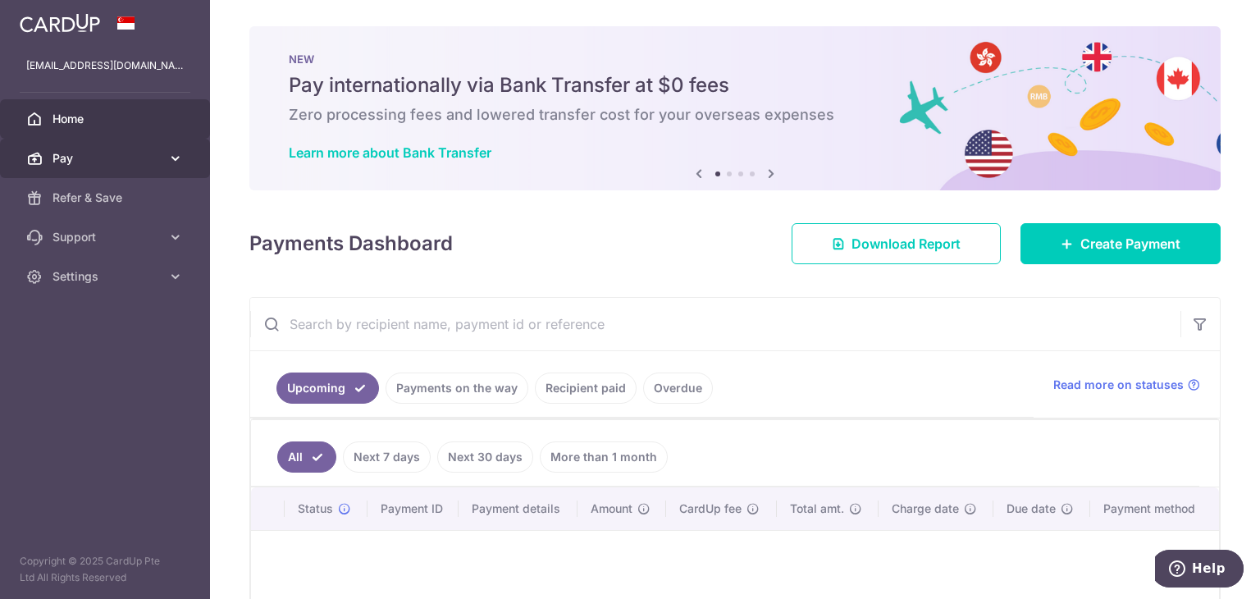
click at [179, 152] on icon at bounding box center [175, 158] width 16 height 16
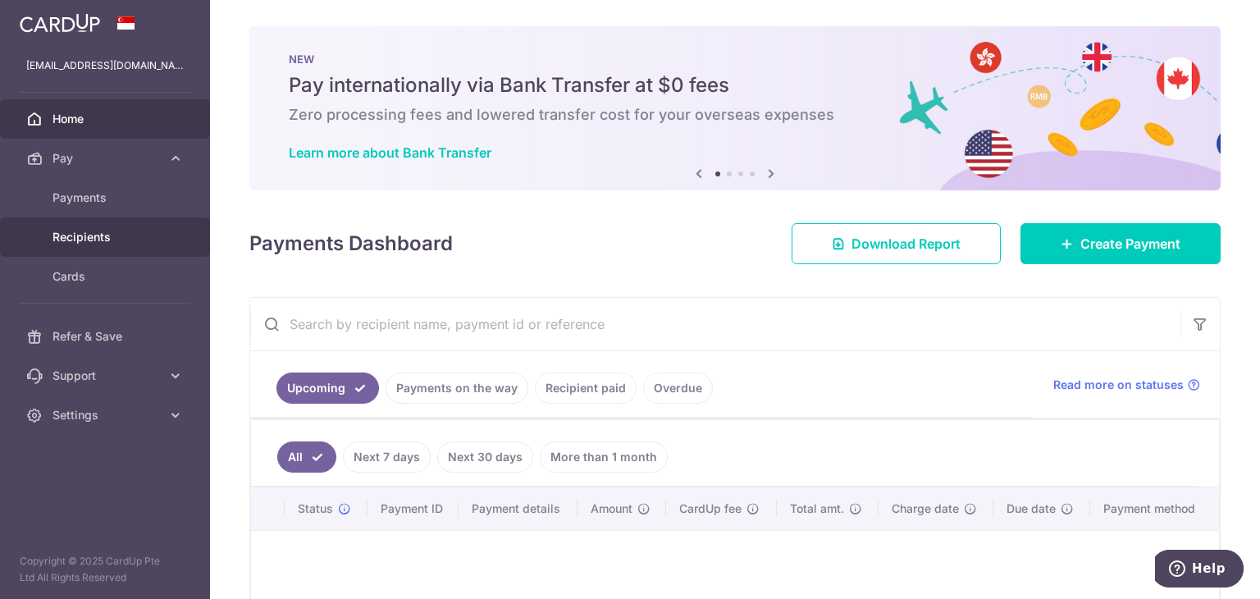
click at [126, 237] on span "Recipients" at bounding box center [106, 237] width 108 height 16
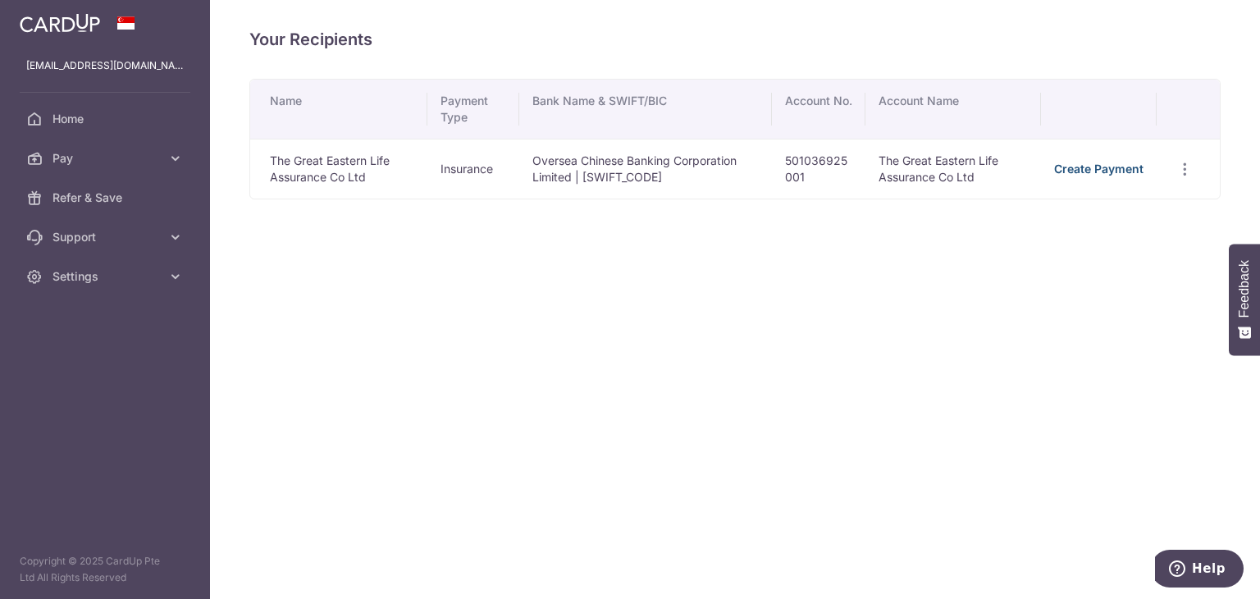
click at [1098, 162] on link "Create Payment" at bounding box center [1098, 169] width 89 height 14
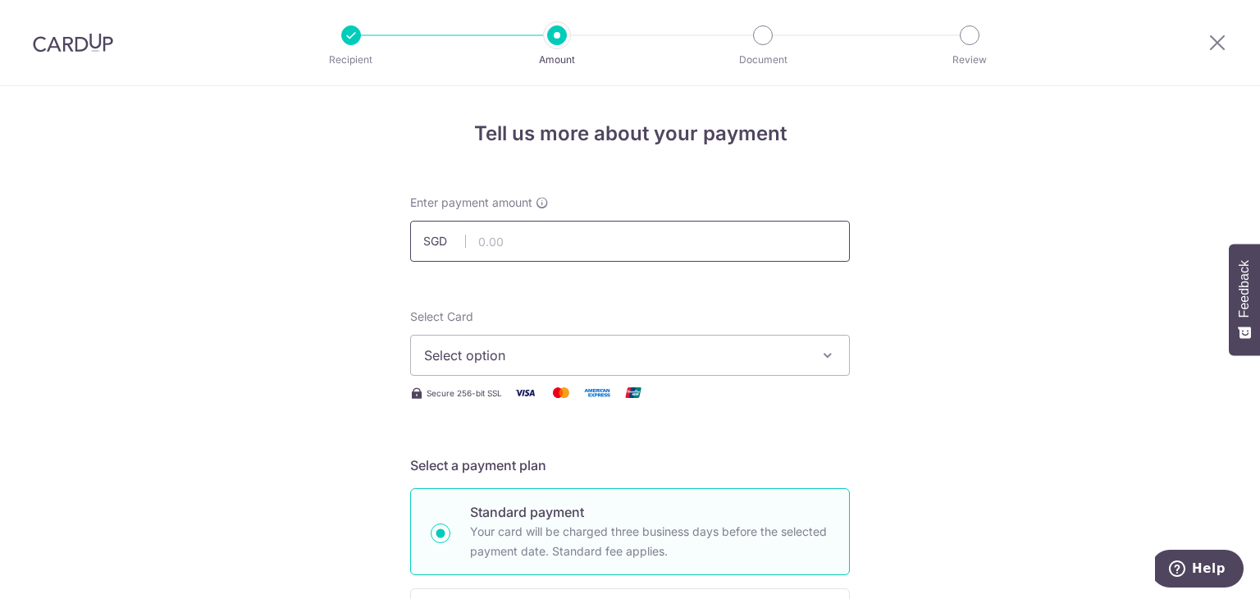
click at [538, 231] on input "text" at bounding box center [630, 241] width 440 height 41
type input "1,780.40"
drag, startPoint x: 1045, startPoint y: 236, endPoint x: 1028, endPoint y: 240, distance: 17.5
click at [753, 359] on span "Select option" at bounding box center [615, 355] width 382 height 20
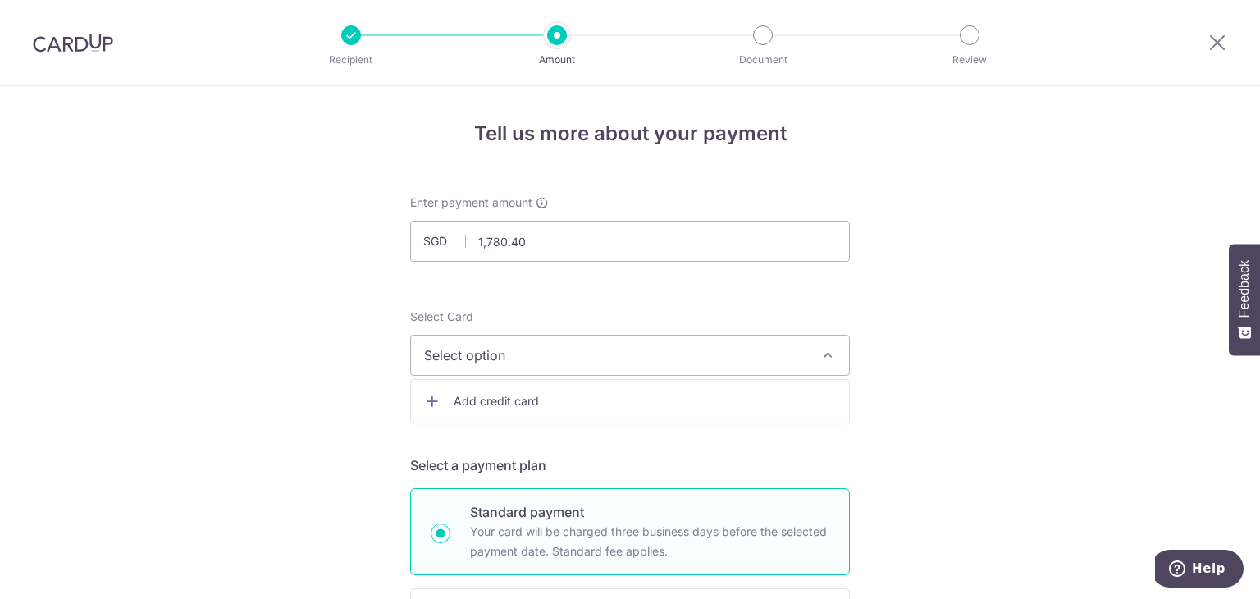
click at [760, 359] on span "Select option" at bounding box center [615, 355] width 382 height 20
click at [691, 366] on button "Select option" at bounding box center [630, 355] width 440 height 41
click at [459, 404] on span "Add credit card" at bounding box center [645, 401] width 382 height 16
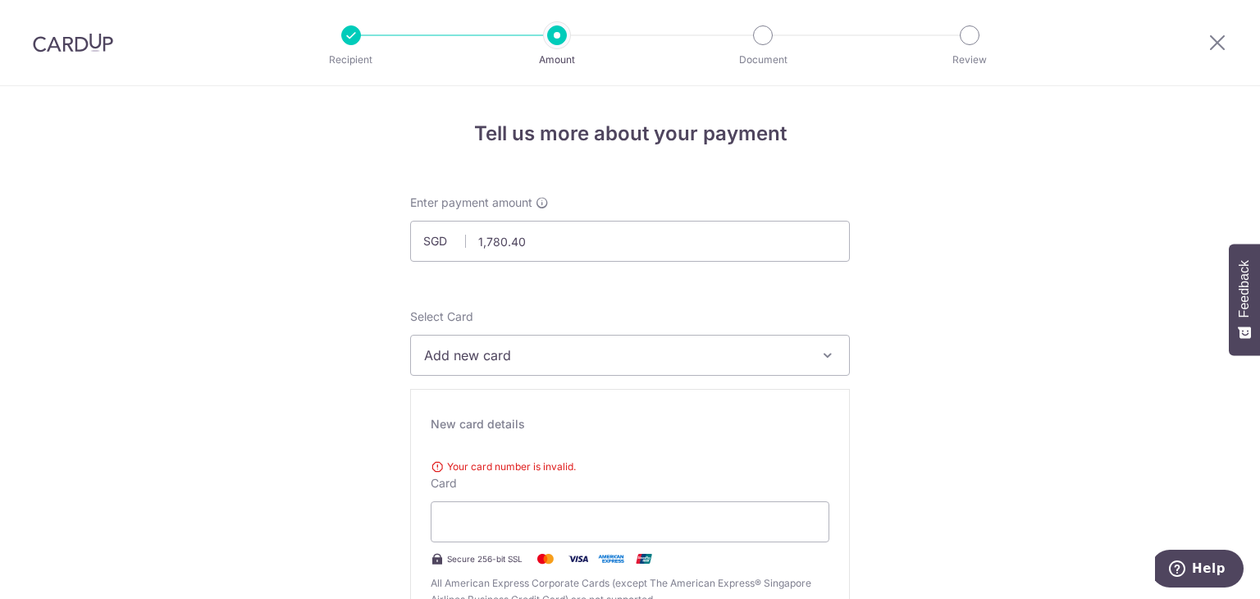
scroll to position [273, 0]
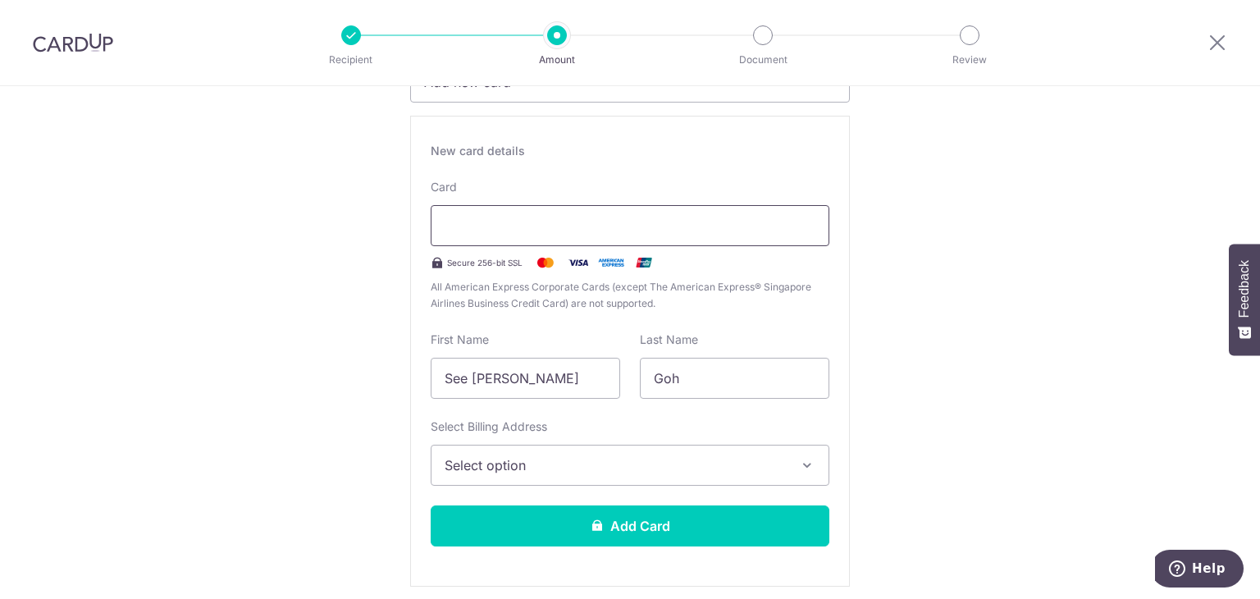
drag, startPoint x: 948, startPoint y: 321, endPoint x: 716, endPoint y: 237, distance: 246.8
click at [576, 463] on span "Select option" at bounding box center [615, 465] width 341 height 20
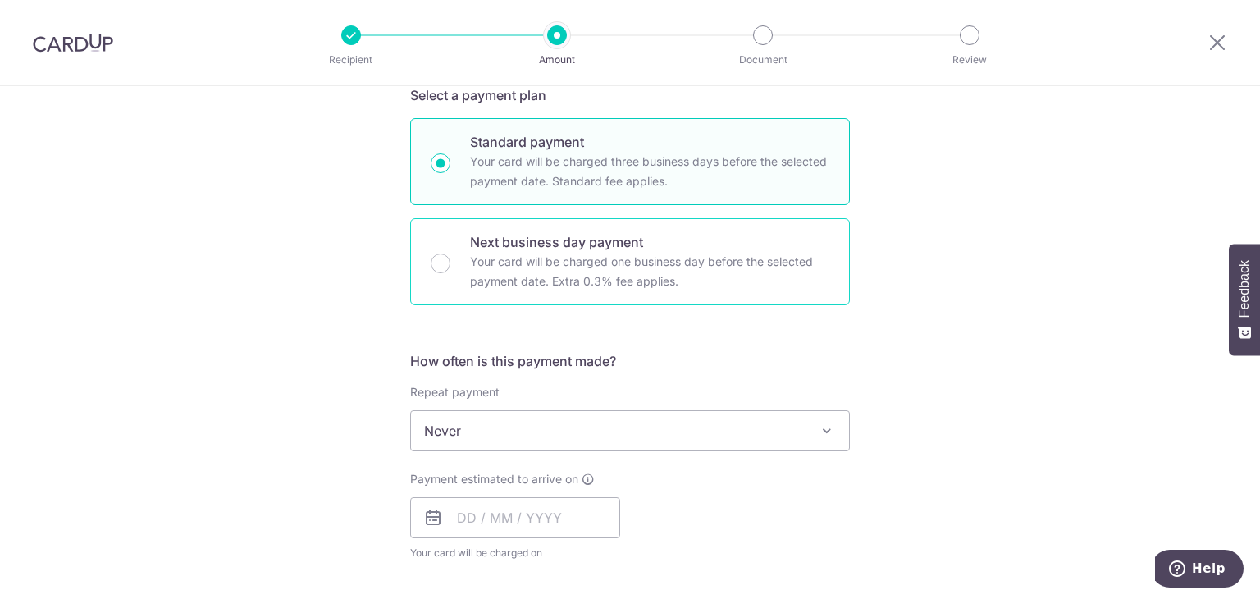
scroll to position [546, 0]
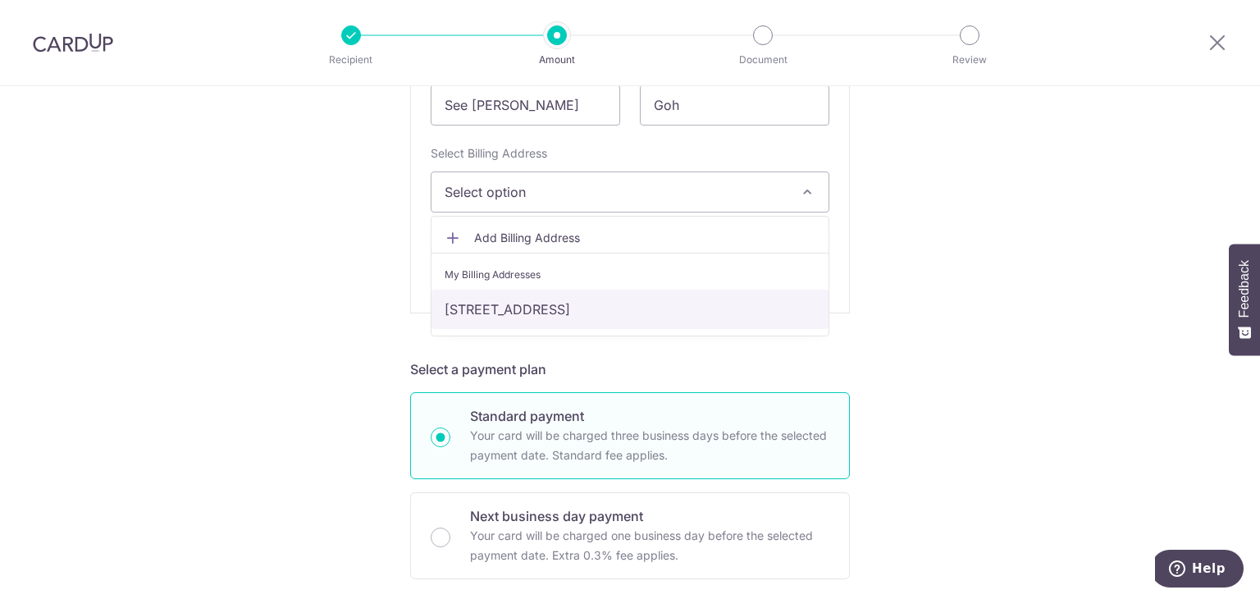
click at [584, 300] on link "[STREET_ADDRESS]" at bounding box center [629, 309] width 397 height 39
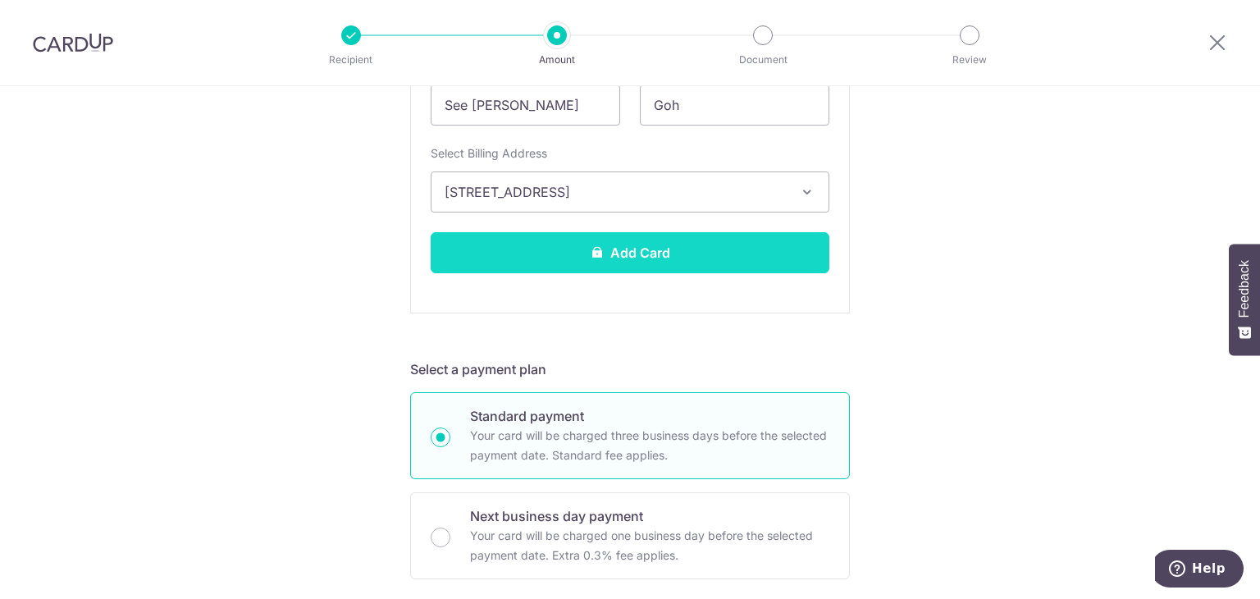
click at [603, 254] on button "Add Card" at bounding box center [630, 252] width 399 height 41
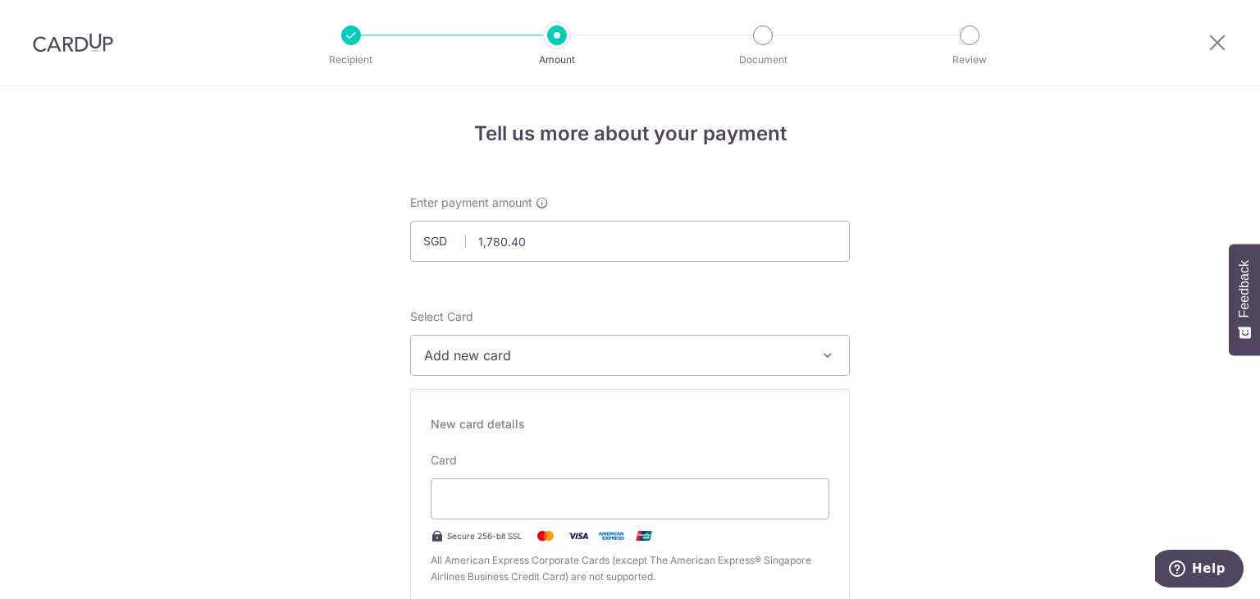
scroll to position [273, 0]
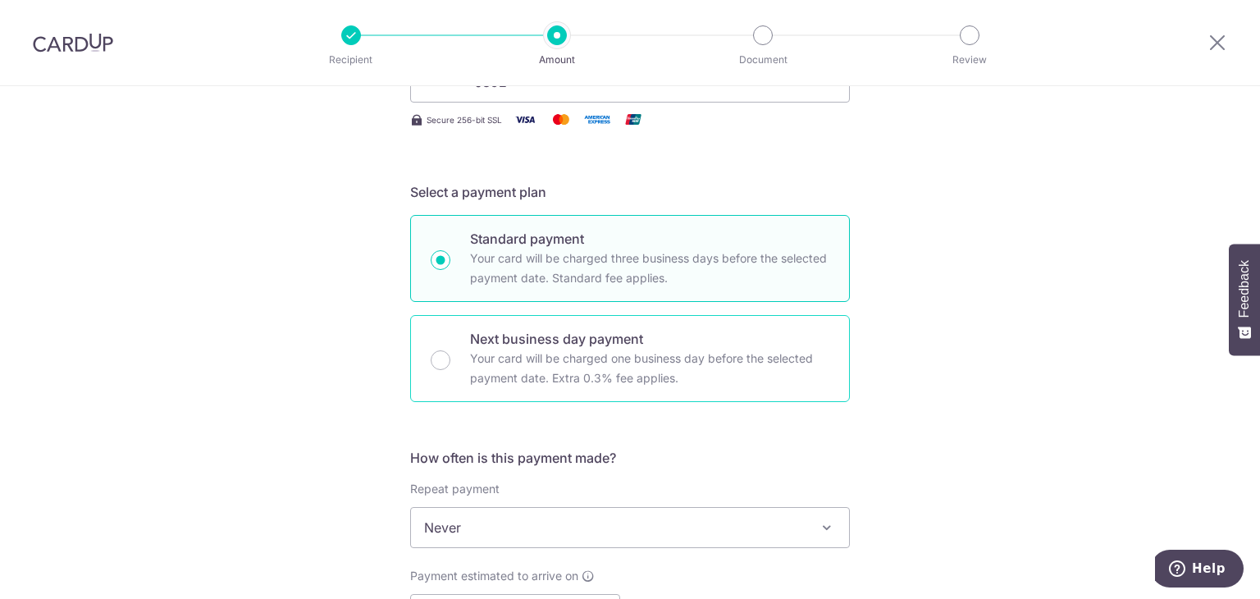
scroll to position [546, 0]
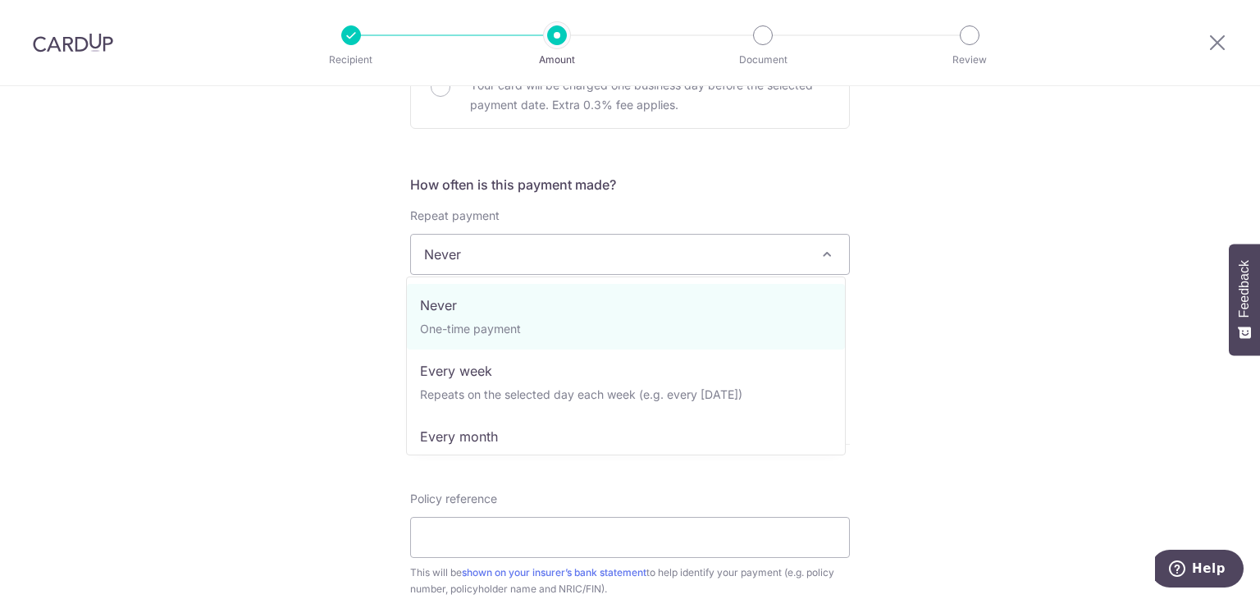
click at [618, 257] on span "Never" at bounding box center [630, 254] width 438 height 39
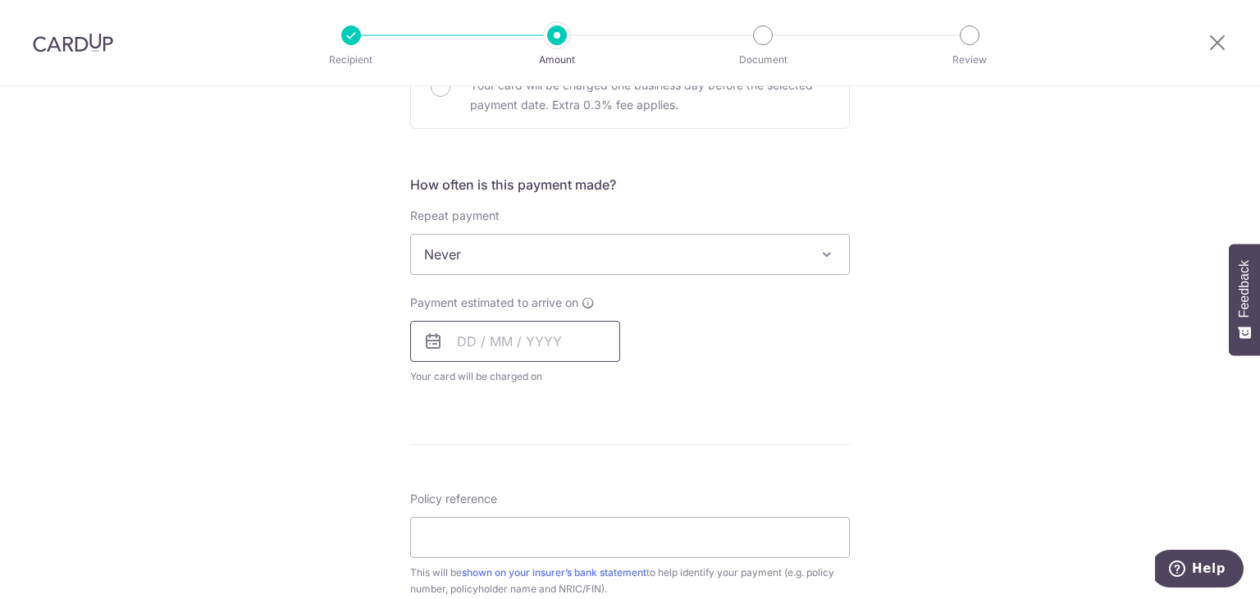
click at [464, 342] on input "text" at bounding box center [515, 341] width 210 height 41
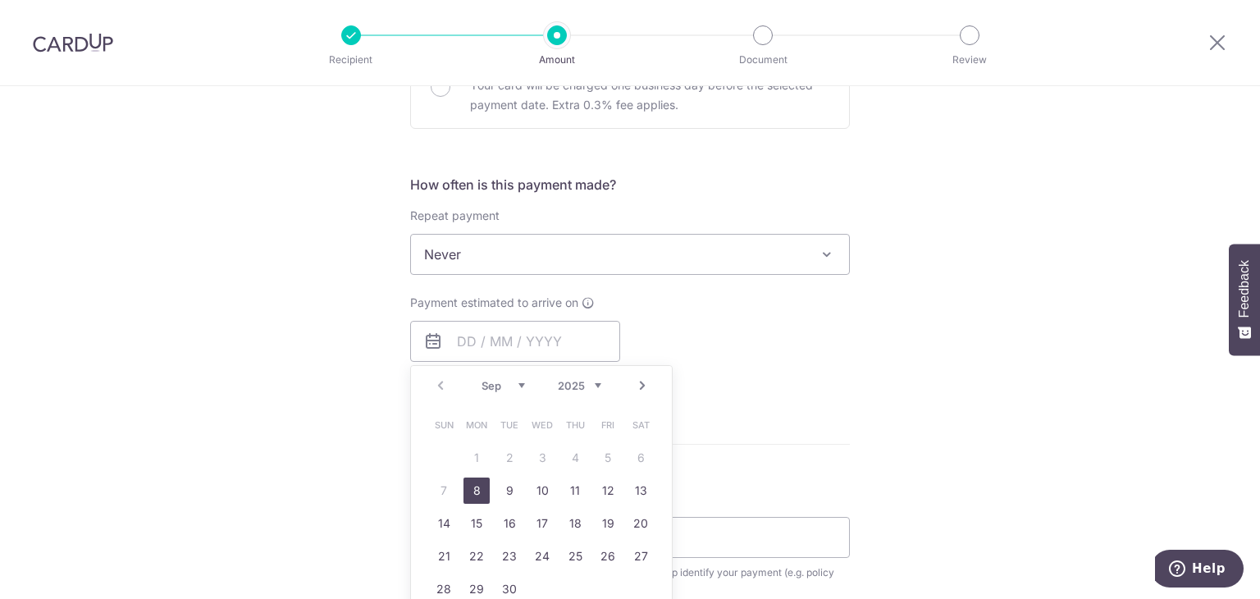
click at [819, 313] on div "Payment estimated to arrive on Prev Next Sep Oct Nov [DATE] 2026 2027 2028 2029…" at bounding box center [629, 339] width 459 height 90
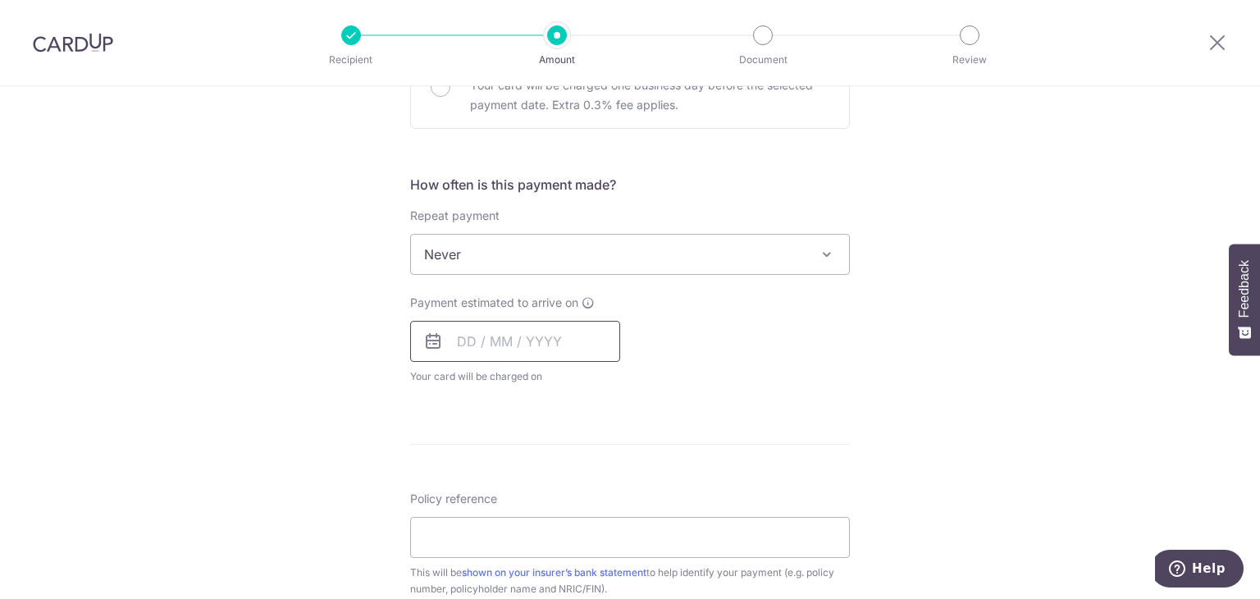
click at [453, 340] on input "text" at bounding box center [515, 341] width 210 height 41
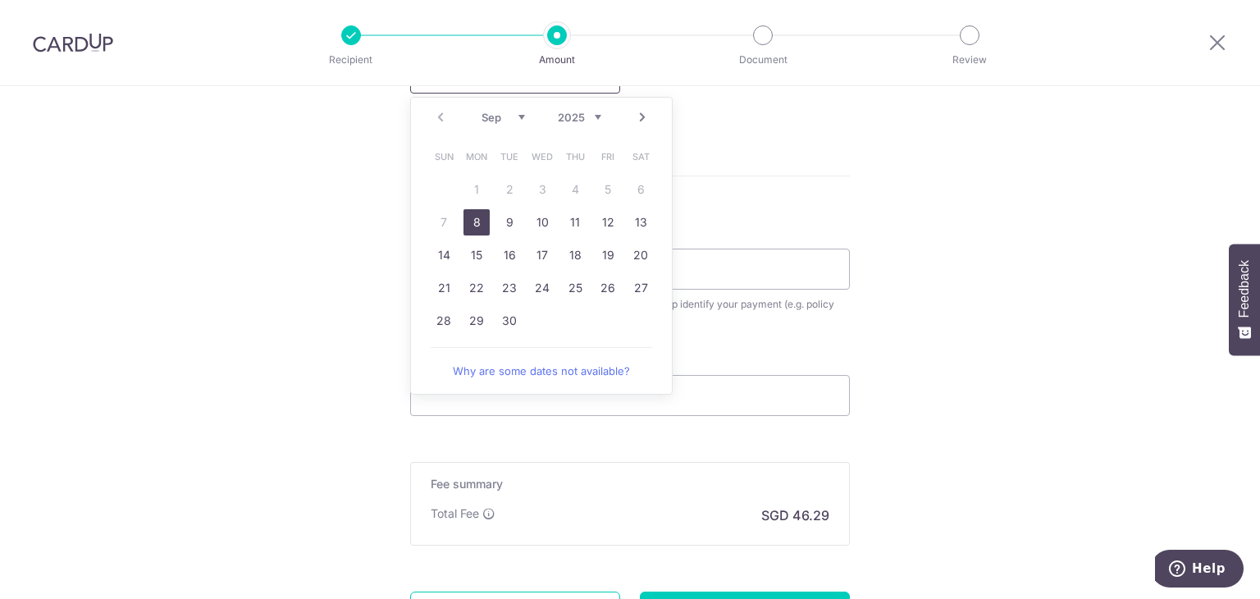
scroll to position [820, 0]
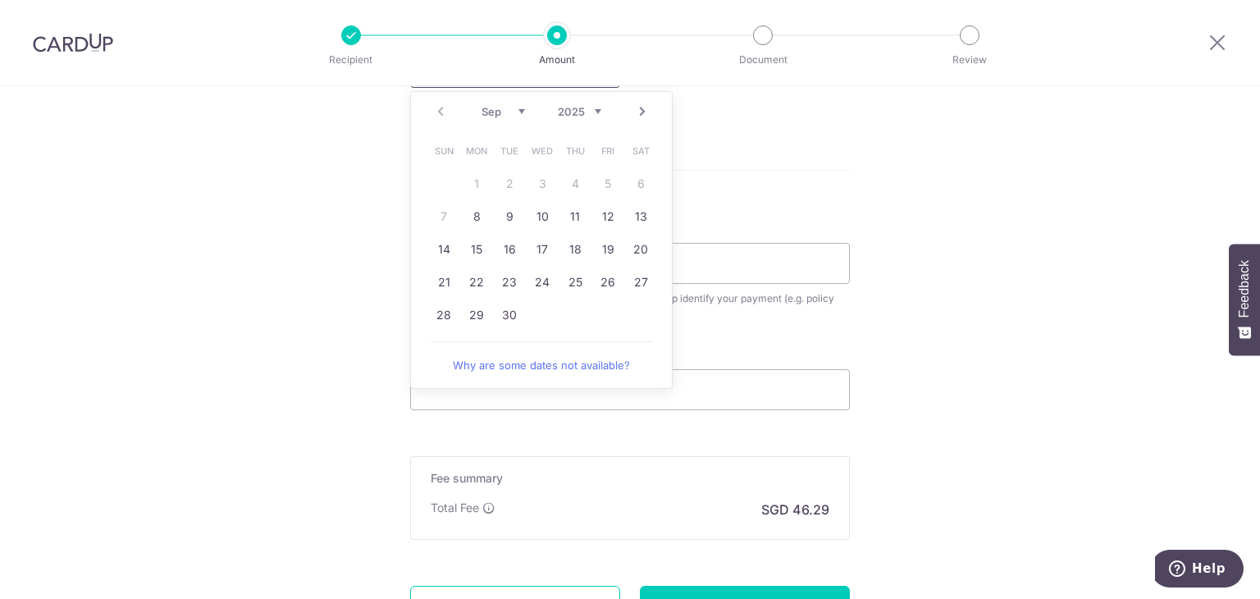
type input "0710"
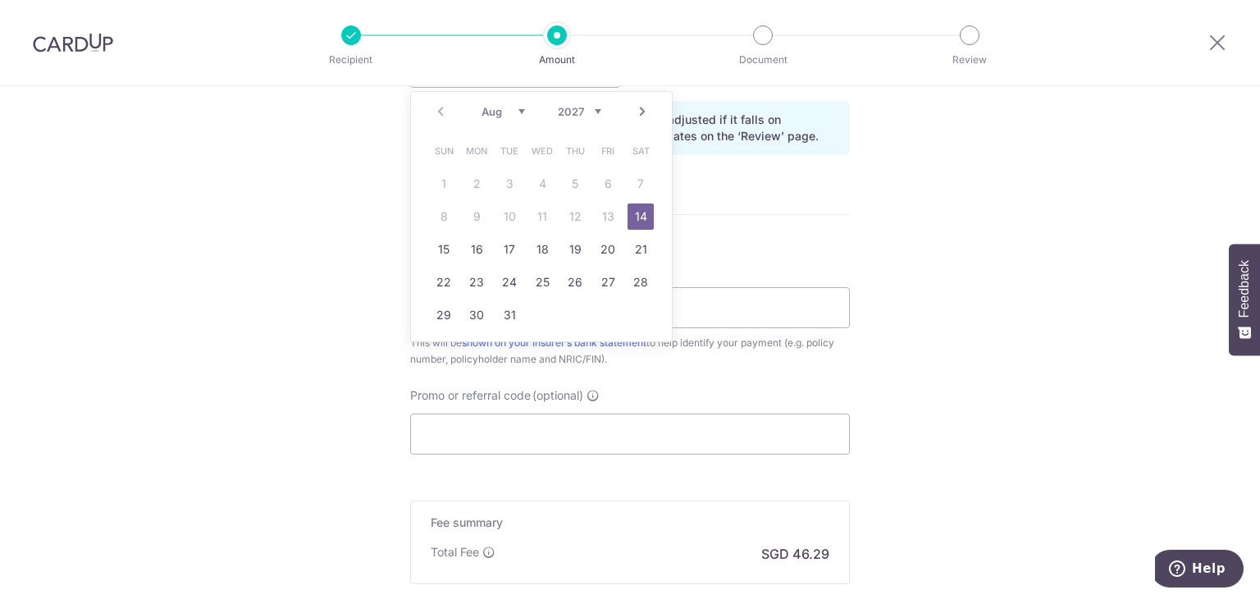
click at [591, 109] on select "2027 2028 2029 2030 2031 2032 2033 2034 2035" at bounding box center [579, 111] width 43 height 13
click at [827, 211] on form "Enter payment amount SGD 1,780.40 1780.40 Card added successfully Select Card *…" at bounding box center [630, 45] width 440 height 1343
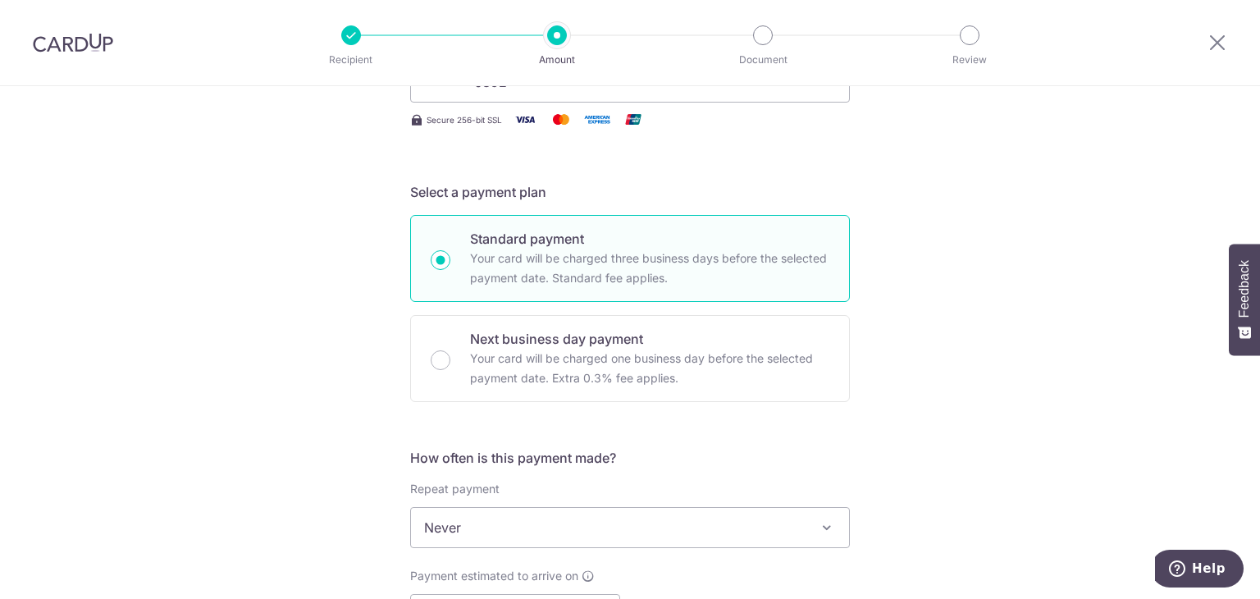
scroll to position [546, 0]
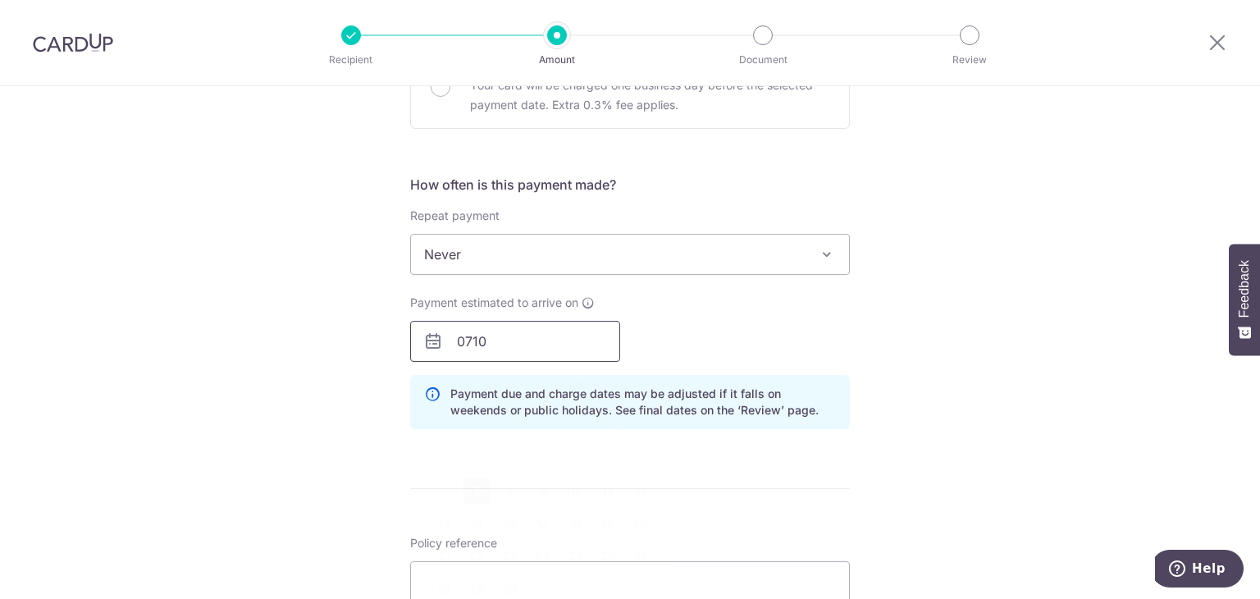
click at [528, 345] on input "0710" at bounding box center [515, 341] width 210 height 41
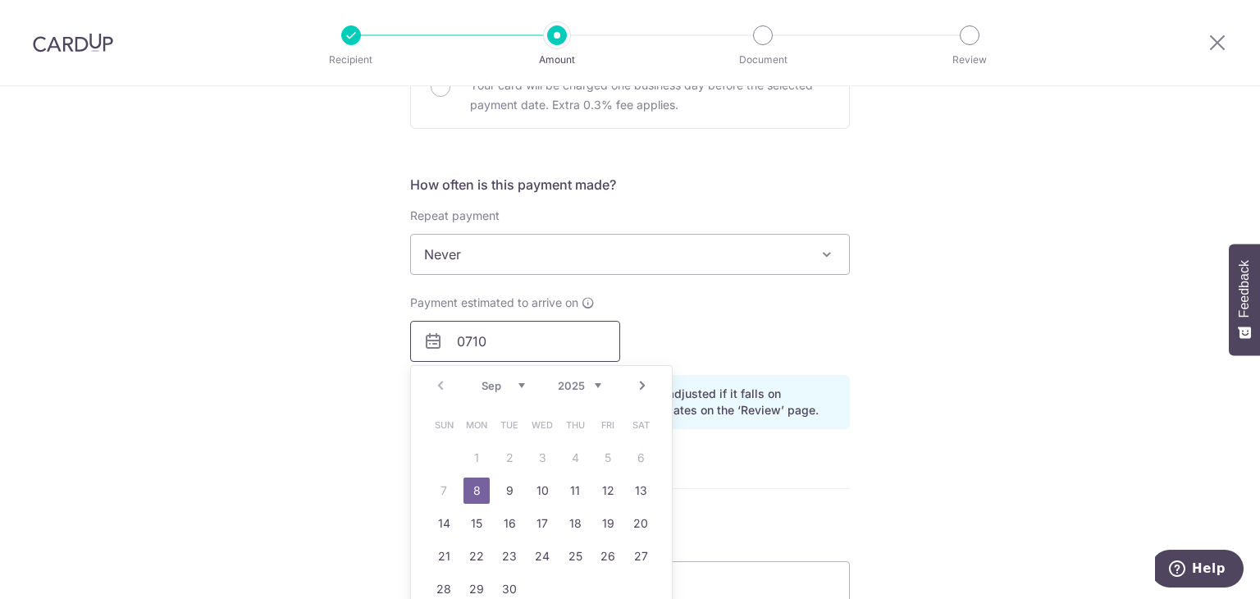
drag, startPoint x: 528, startPoint y: 345, endPoint x: 246, endPoint y: 345, distance: 282.2
click at [246, 345] on div "Tell us more about your payment Enter payment amount SGD 1,780.40 1780.40 Card …" at bounding box center [630, 304] width 1260 height 1528
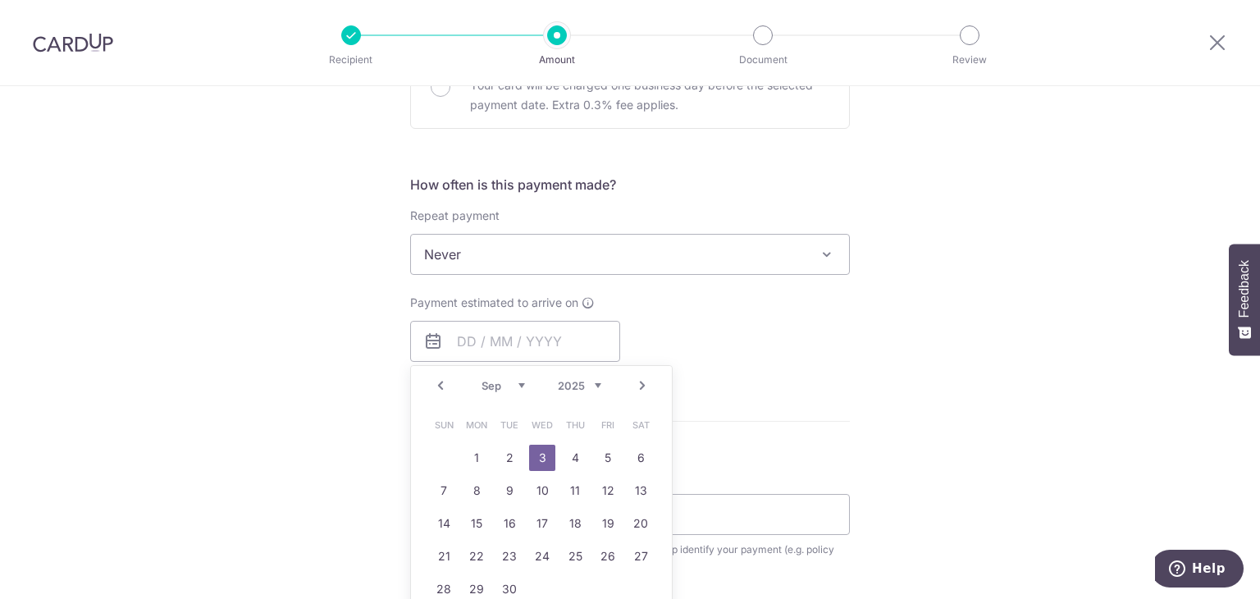
click at [514, 382] on select "Jan Feb Mar Apr May Jun Jul Aug Sep Oct Nov Dec" at bounding box center [503, 385] width 43 height 13
click at [514, 482] on link "7" at bounding box center [509, 490] width 26 height 26
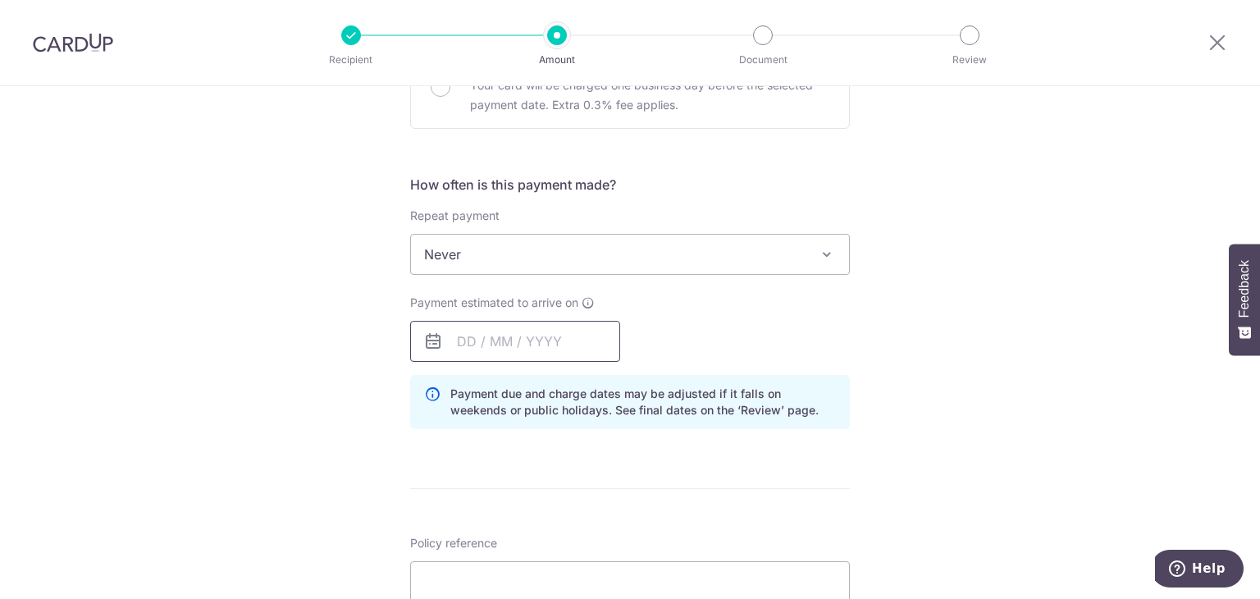
click at [473, 345] on input "text" at bounding box center [515, 341] width 210 height 41
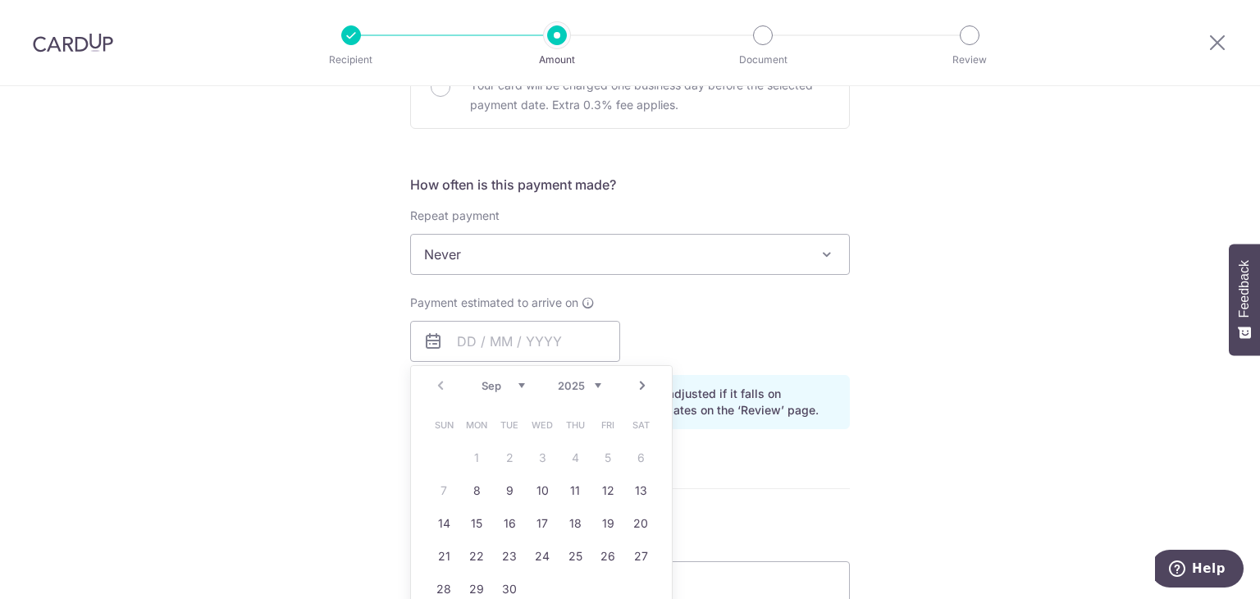
click at [517, 381] on select "Sep Oct Nov Dec" at bounding box center [503, 385] width 43 height 13
click at [508, 494] on link "7" at bounding box center [509, 490] width 26 height 26
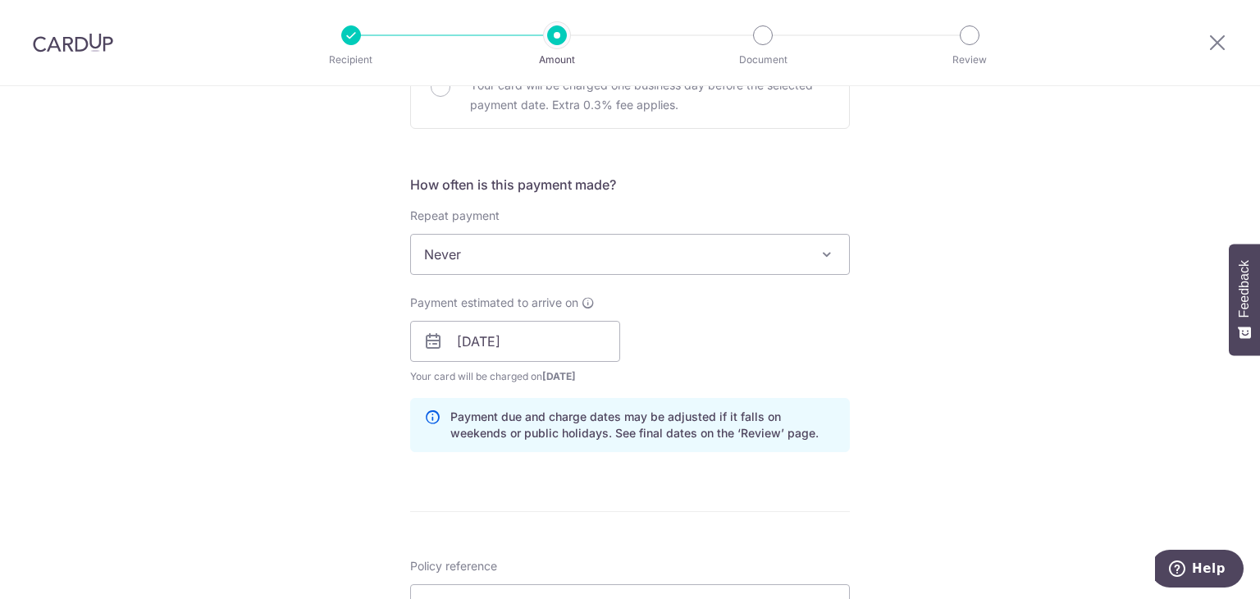
click at [500, 486] on form "Enter payment amount SGD 1,780.40 1780.40 Card added successfully Select Card *…" at bounding box center [630, 331] width 440 height 1366
click at [540, 337] on input "07/10/2025" at bounding box center [515, 341] width 210 height 41
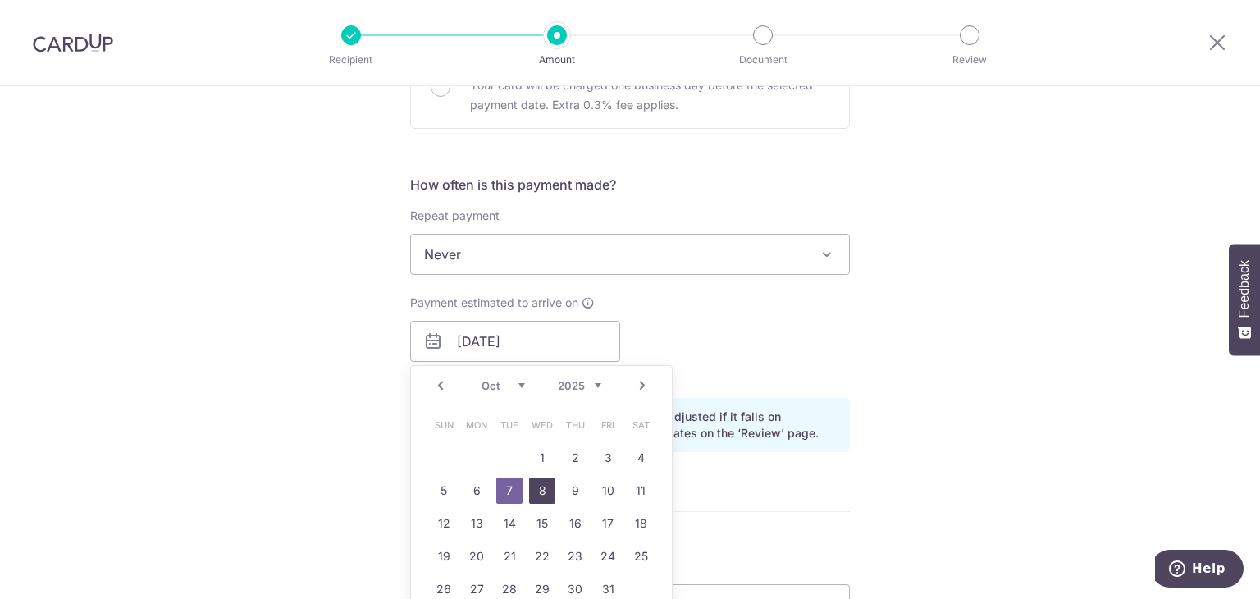
click at [540, 495] on link "8" at bounding box center [542, 490] width 26 height 26
type input "[DATE]"
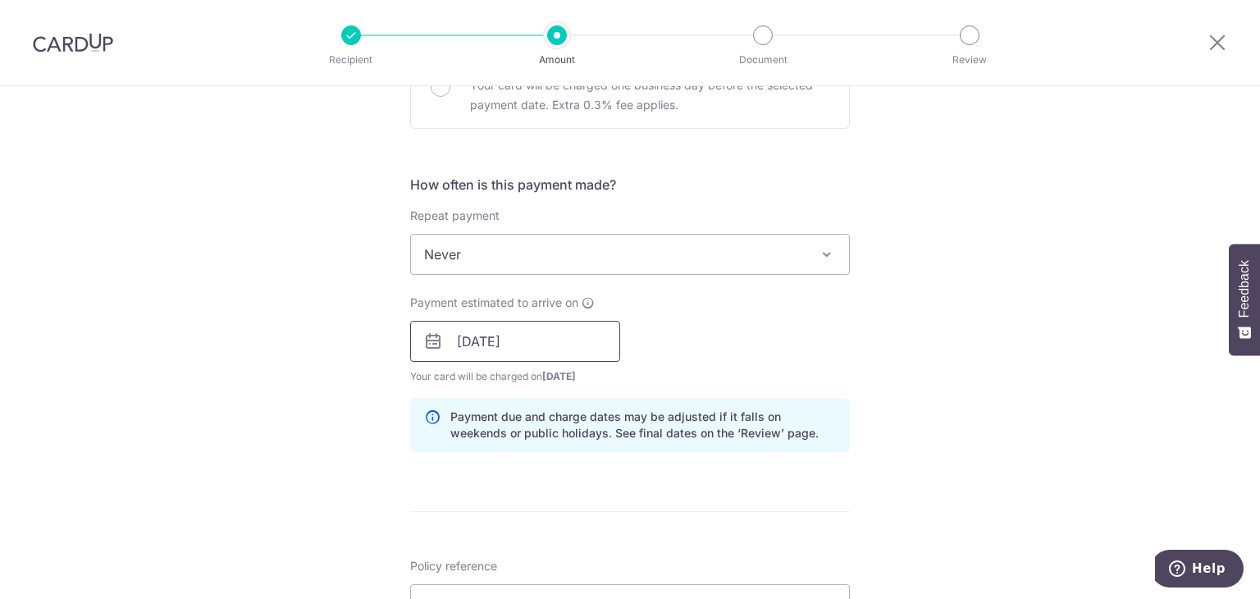
click at [550, 335] on input "[DATE]" at bounding box center [515, 341] width 210 height 41
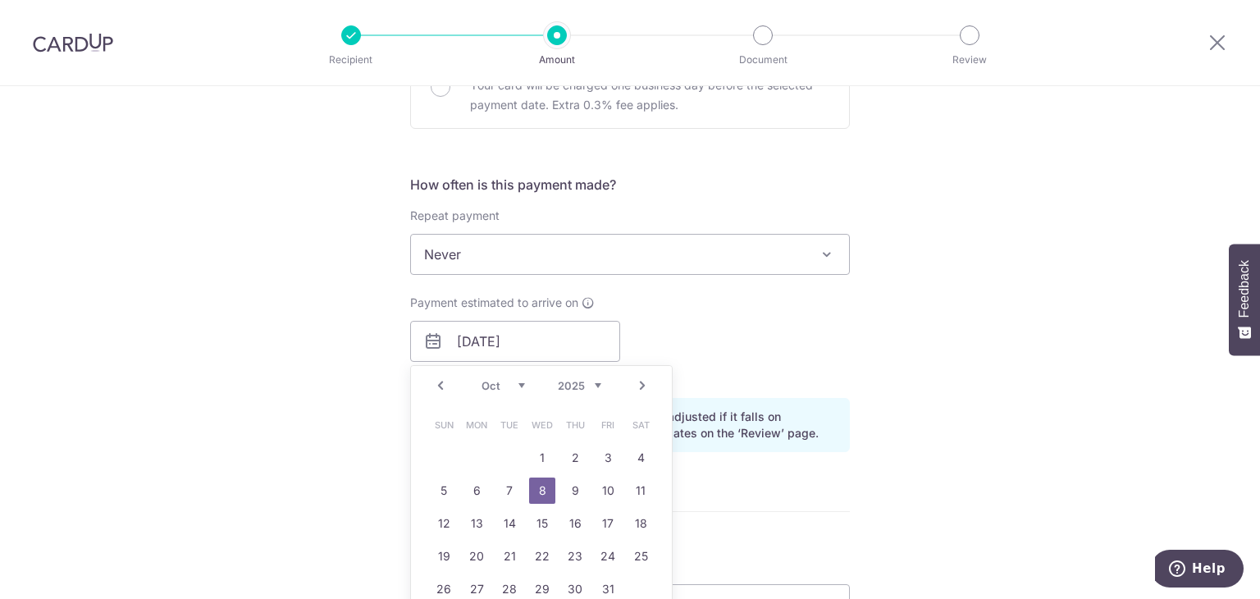
click at [934, 504] on div "Tell us more about your payment Enter payment amount SGD 1,780.40 1780.40 Card …" at bounding box center [630, 315] width 1260 height 1551
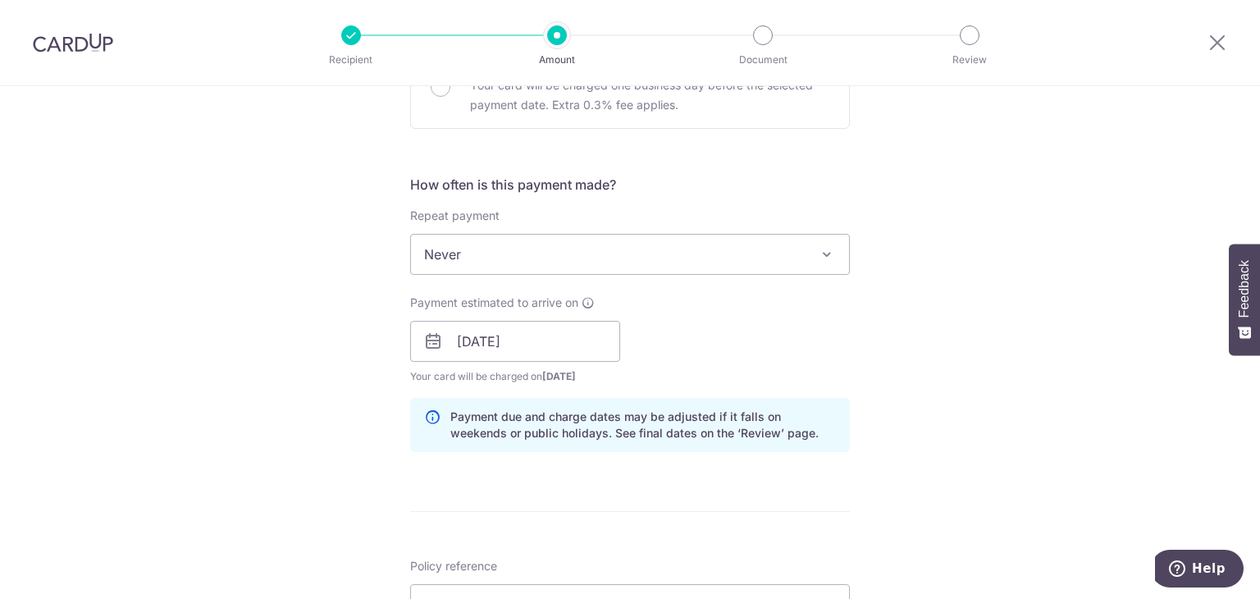
scroll to position [820, 0]
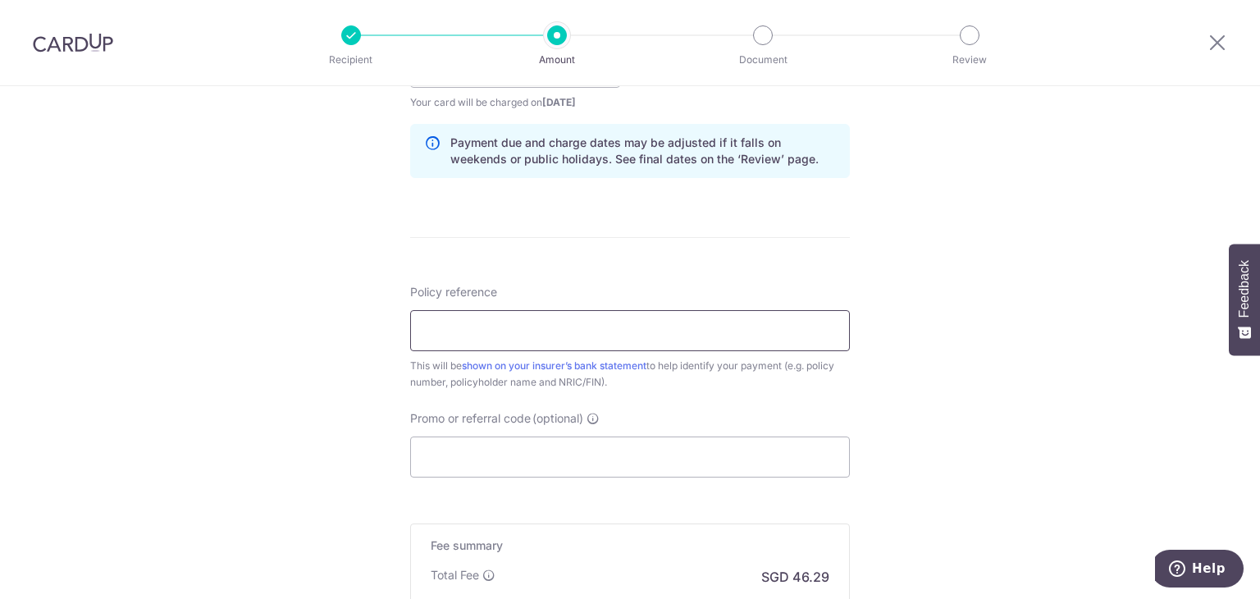
click at [550, 330] on input "Policy reference" at bounding box center [630, 330] width 440 height 41
type input "0202316528 [PERSON_NAME]"
click at [518, 447] on input "Promo or referral code (optional)" at bounding box center [630, 456] width 440 height 41
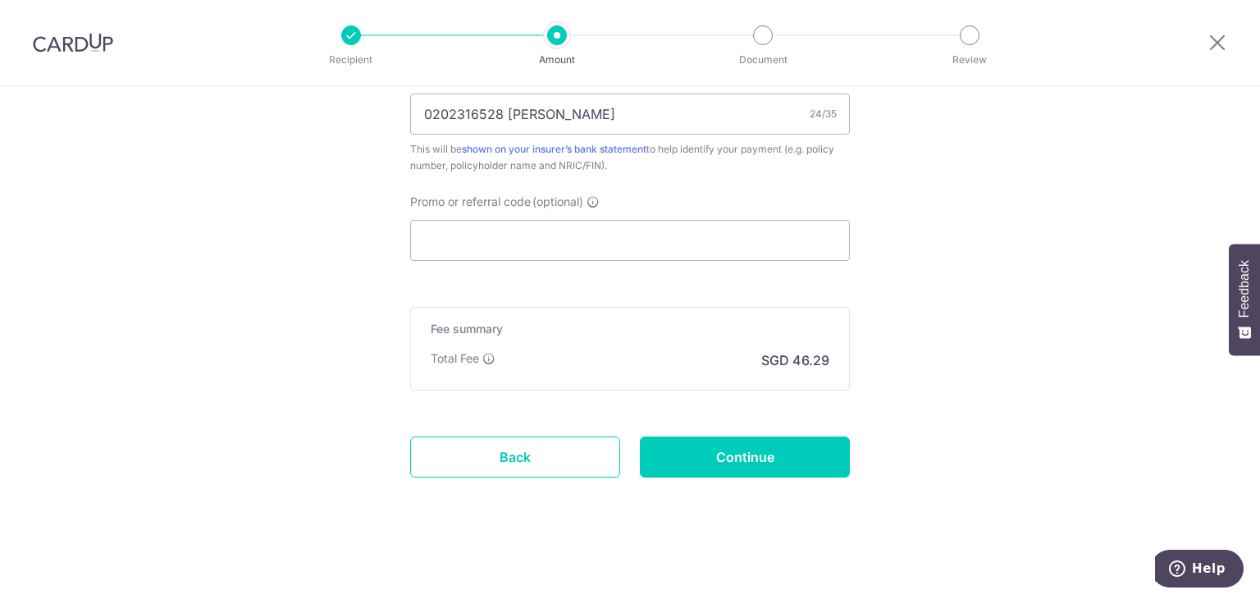
click at [525, 245] on input "Promo or referral code (optional)" at bounding box center [630, 240] width 440 height 41
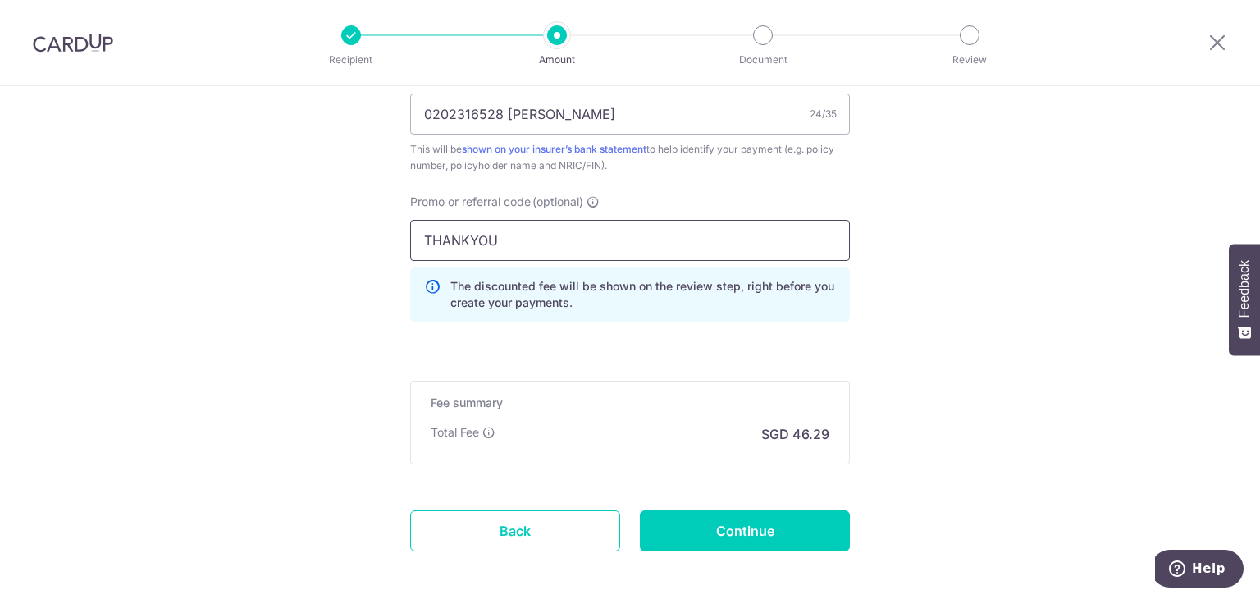
type input "THANKYOU"
drag, startPoint x: 1036, startPoint y: 349, endPoint x: 994, endPoint y: 377, distance: 50.7
click at [783, 530] on input "Continue" at bounding box center [745, 530] width 210 height 41
type input "Create Schedule"
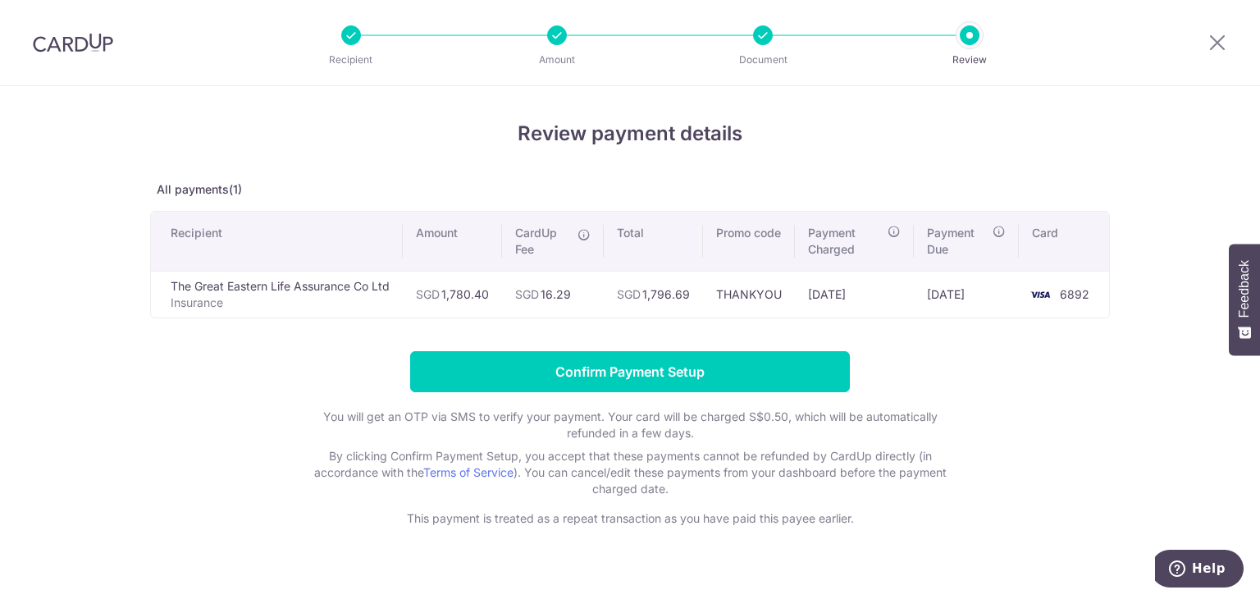
drag, startPoint x: 367, startPoint y: 286, endPoint x: 1178, endPoint y: 296, distance: 810.5
click at [1230, 290] on body "Recipient Amount Document Review Review payment details All payments(1) Recipie…" at bounding box center [630, 299] width 1260 height 599
click at [977, 343] on div "Review payment details All payments(1) Recipient Amount CardUp Fee Total Promo …" at bounding box center [630, 323] width 960 height 408
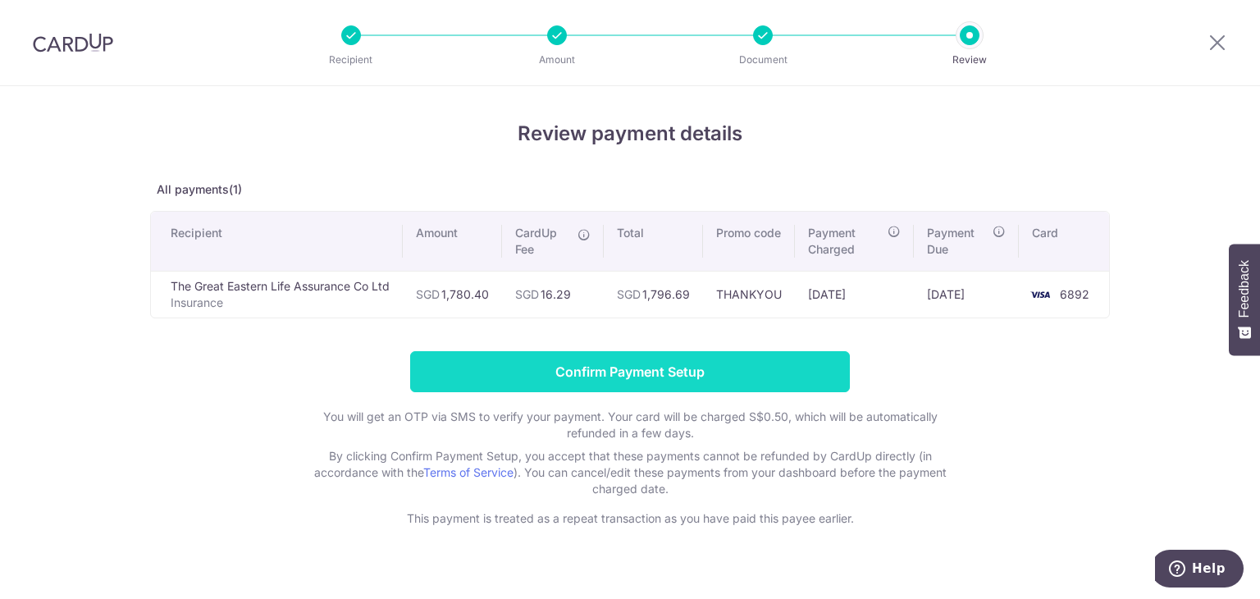
click at [666, 366] on input "Confirm Payment Setup" at bounding box center [630, 371] width 440 height 41
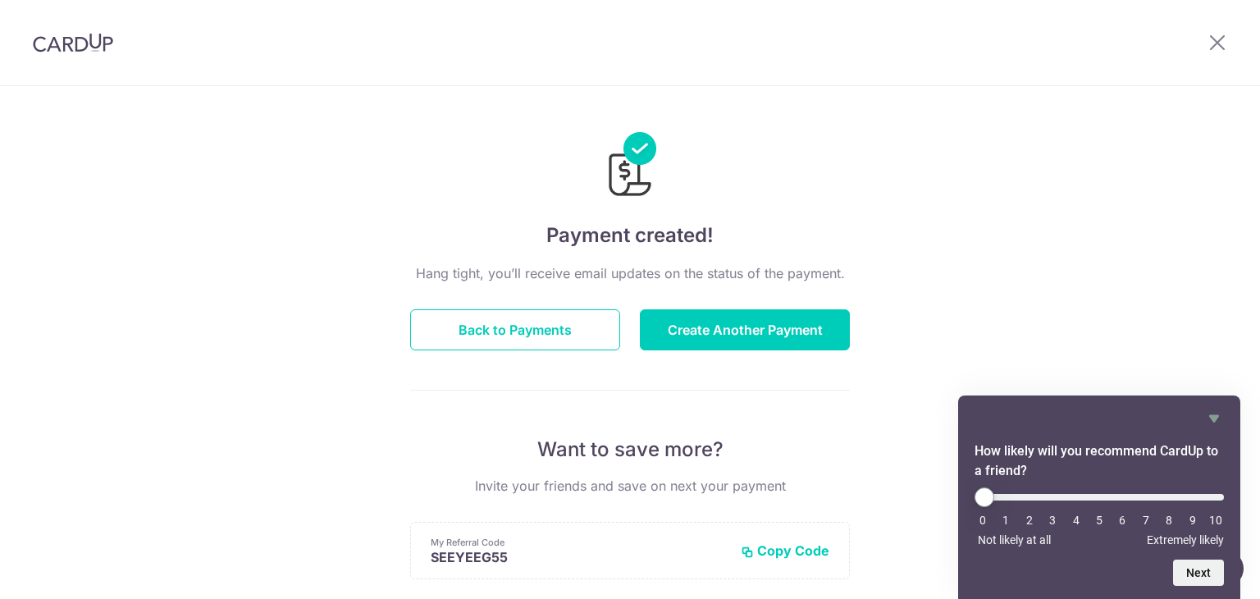
click at [56, 41] on img at bounding box center [73, 43] width 80 height 20
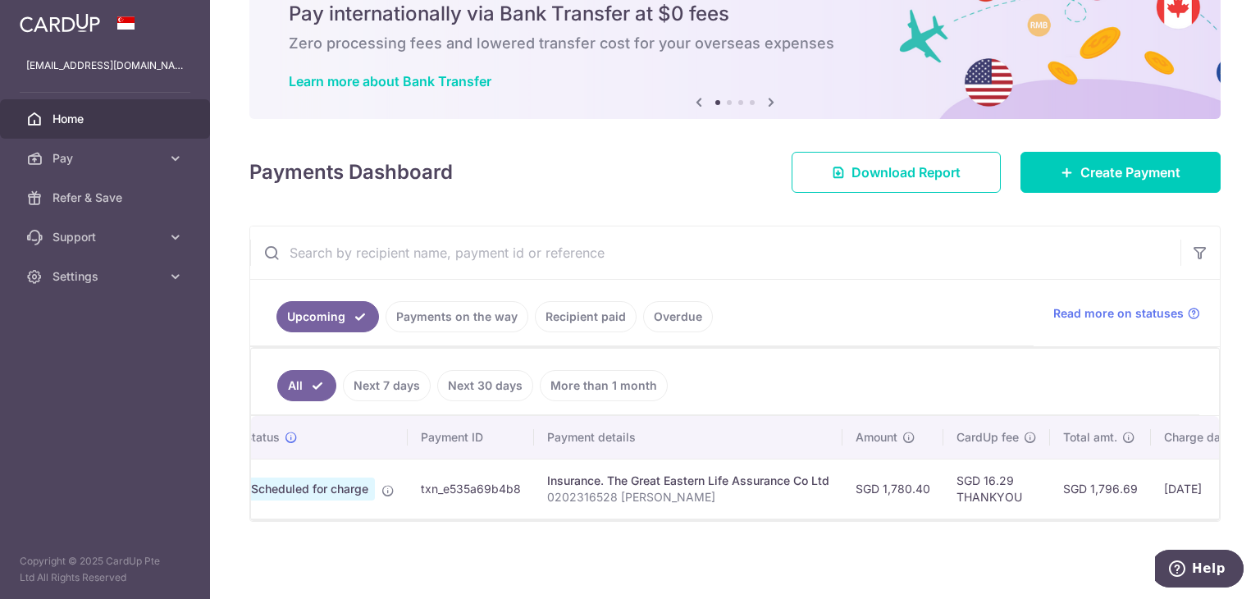
scroll to position [0, 55]
